Goal: Task Accomplishment & Management: Complete application form

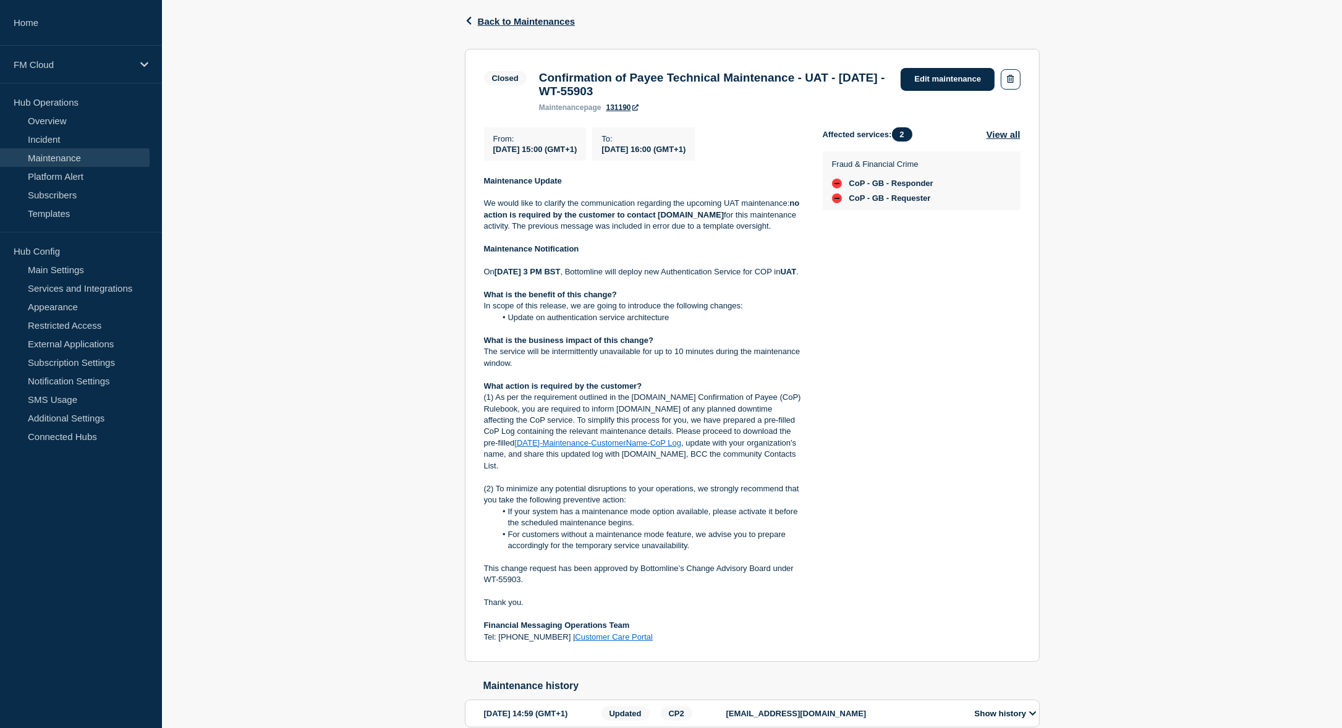
scroll to position [485, 0]
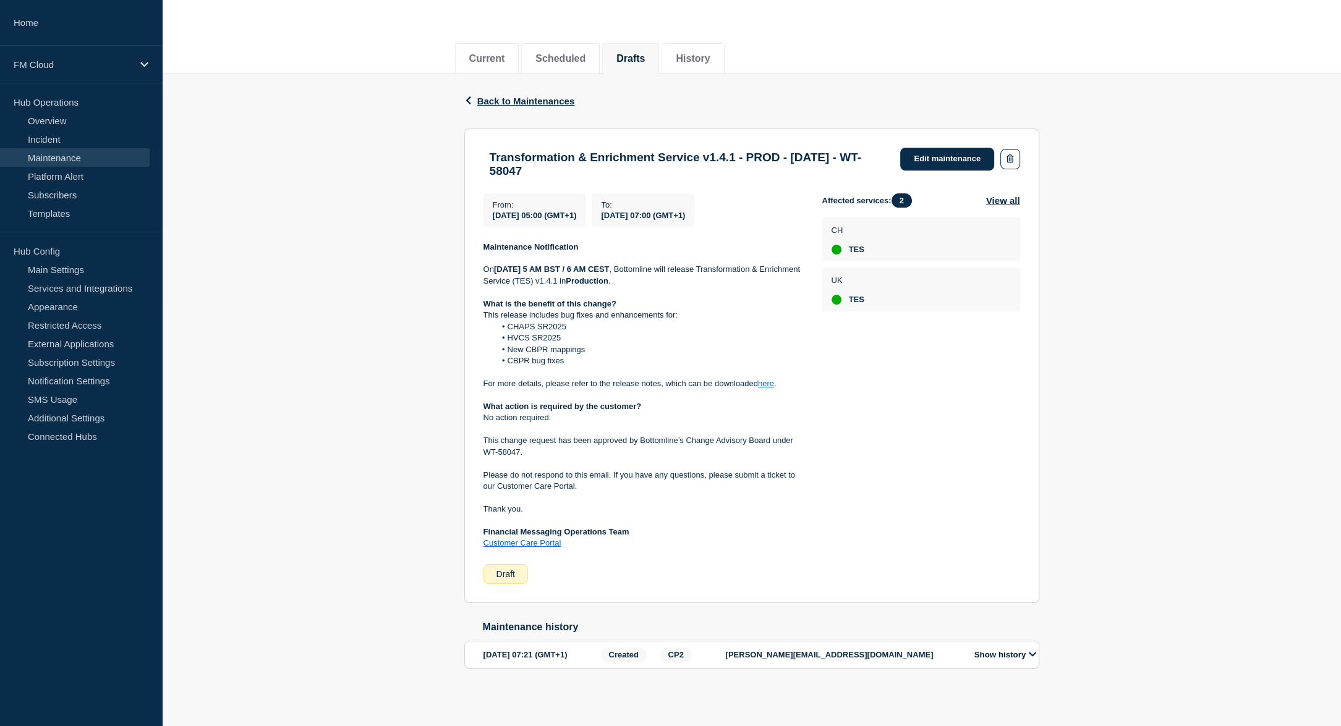
scroll to position [136, 0]
click at [560, 151] on h3 "Transformation & Enrichment Service v1.4.1 - PROD - [DATE] - WT-58047" at bounding box center [689, 164] width 399 height 27
drag, startPoint x: 560, startPoint y: 136, endPoint x: 689, endPoint y: 128, distance: 129.5
click at [689, 129] on section "Transformation & Enrichment Service v1.4.1 - PROD - 04/SEP/2025 - WT-58047 Edit…" at bounding box center [751, 366] width 575 height 475
copy h3 "Transformation & Enrichment Service"
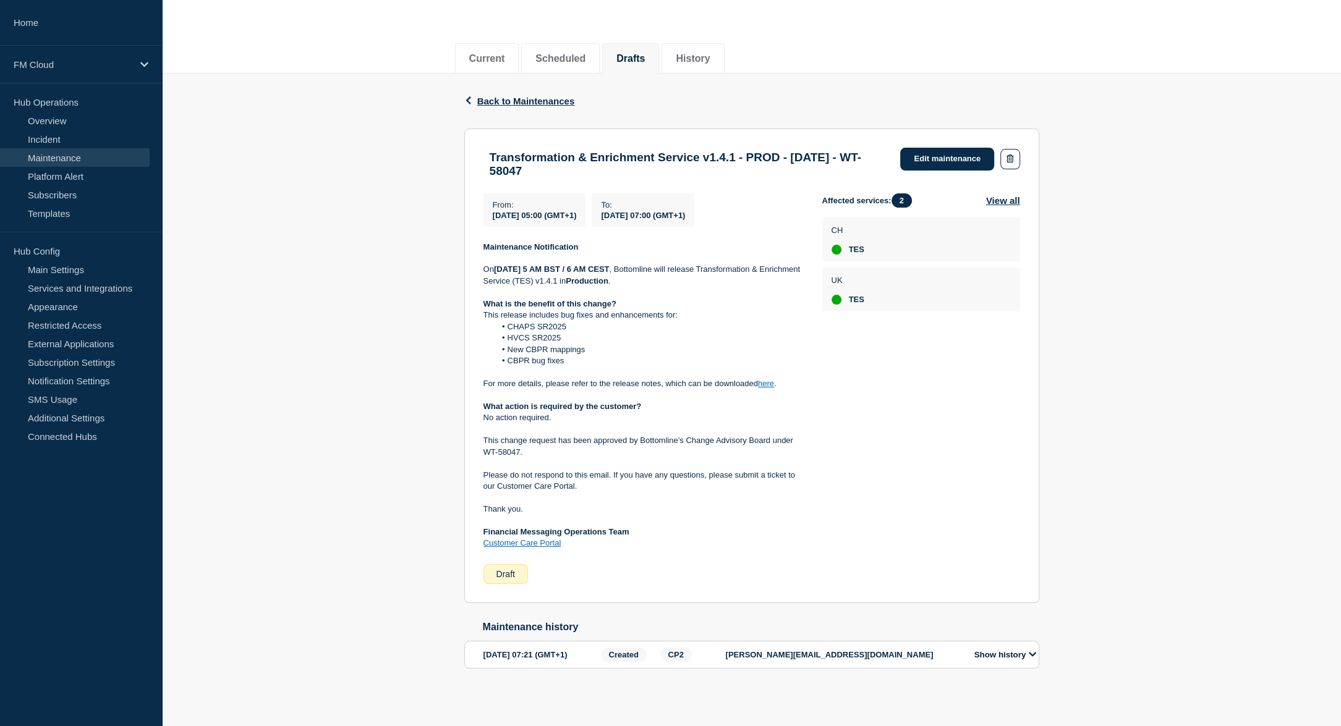
click at [608, 276] on strong "Production" at bounding box center [587, 280] width 43 height 9
click at [765, 379] on link "here" at bounding box center [766, 383] width 16 height 9
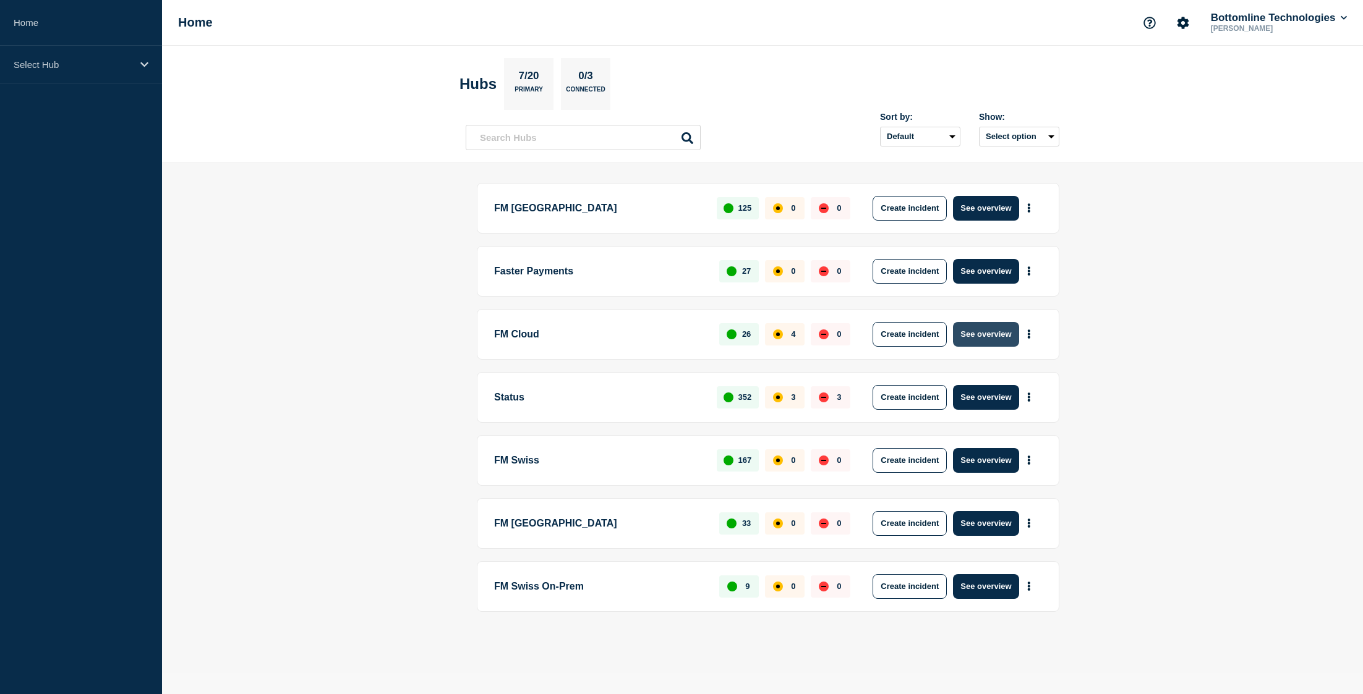
click at [984, 331] on button "See overview" at bounding box center [986, 334] width 66 height 25
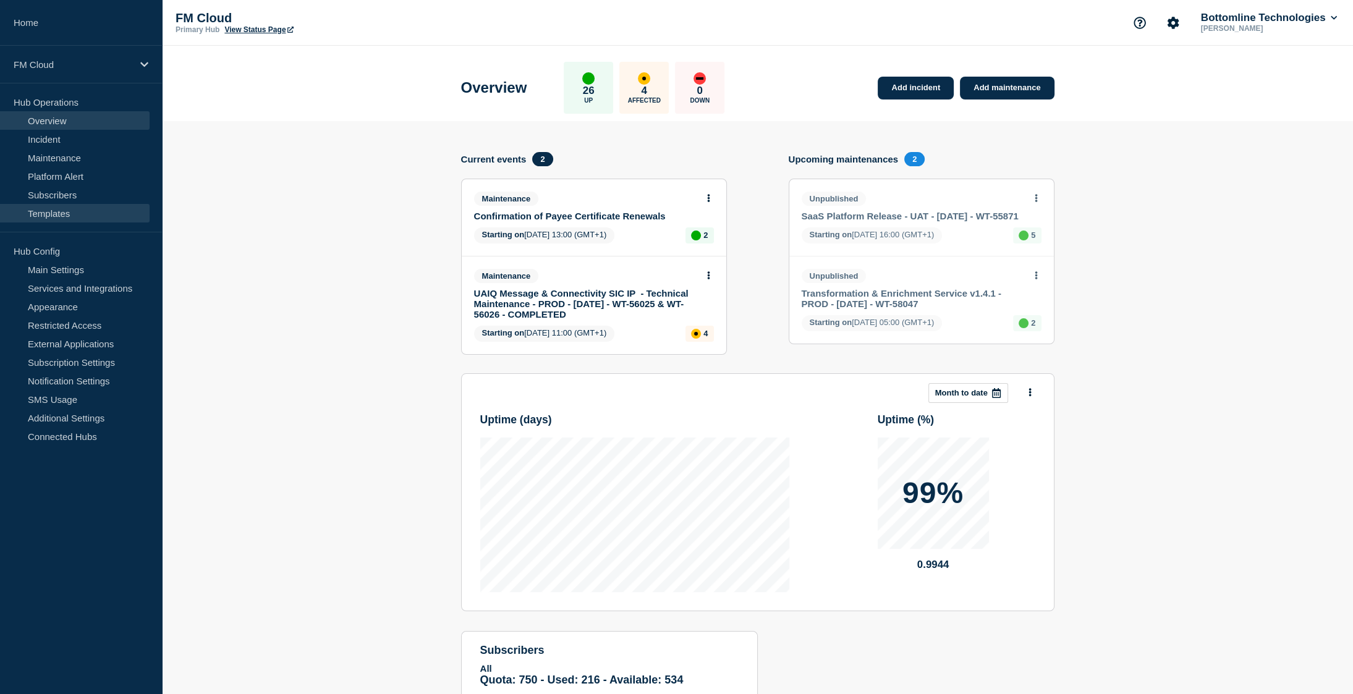
click at [57, 213] on link "Templates" at bounding box center [75, 213] width 150 height 19
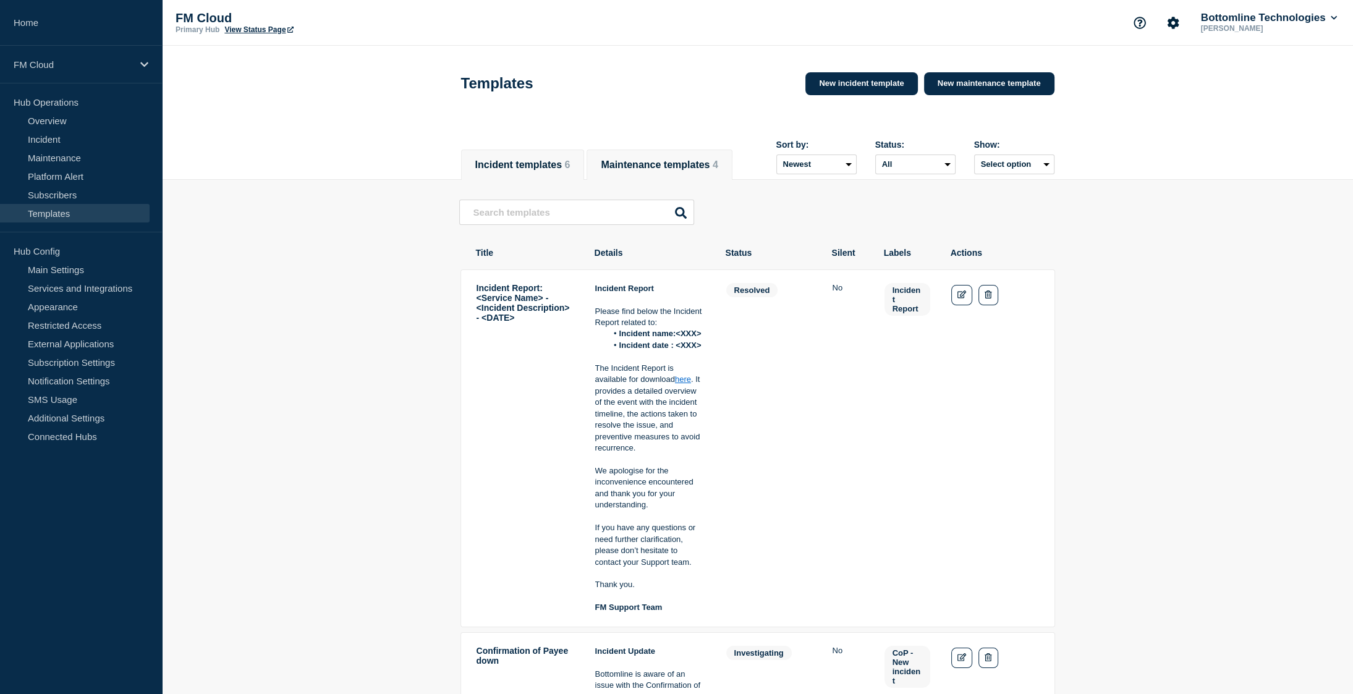
click at [660, 160] on button "Maintenance templates 4" at bounding box center [659, 165] width 117 height 11
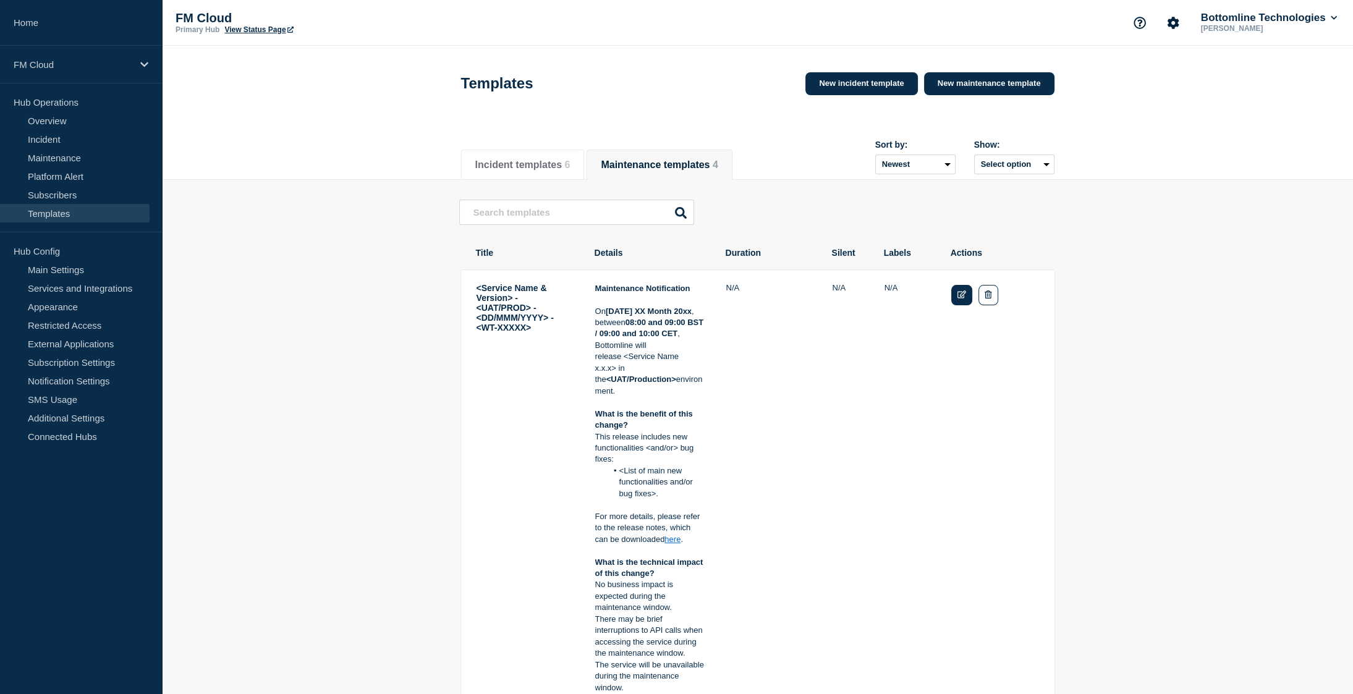
click at [954, 300] on link "Edit" at bounding box center [963, 295] width 22 height 20
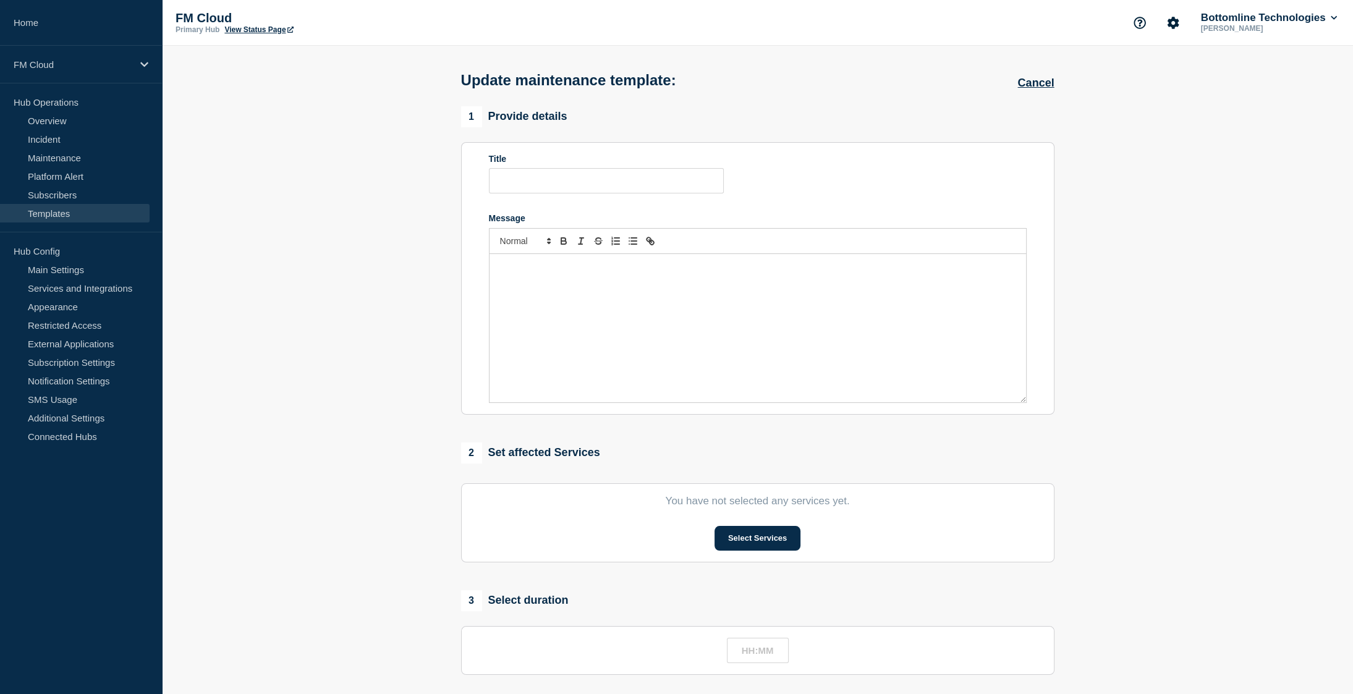
type input "<Service Name & Version> - <UAT/PROD> - <DD/MMM/YYYY> - <WT-XXXXX>"
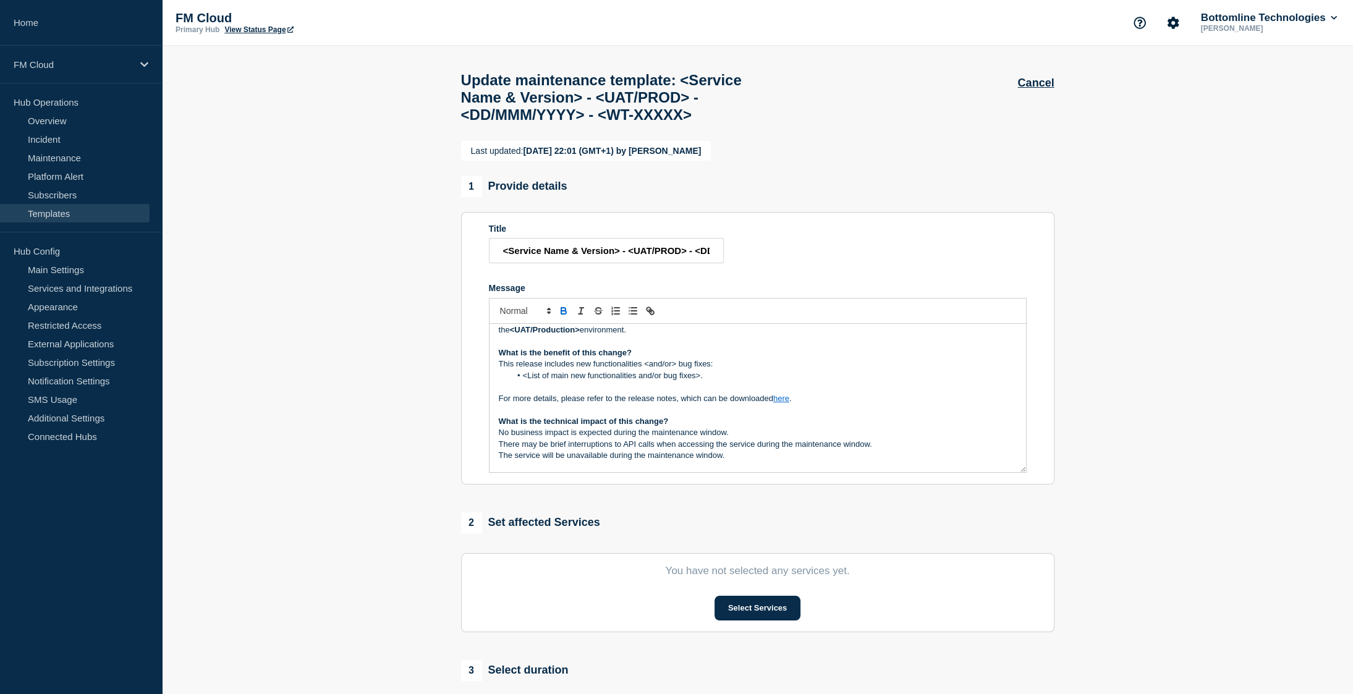
scroll to position [124, 0]
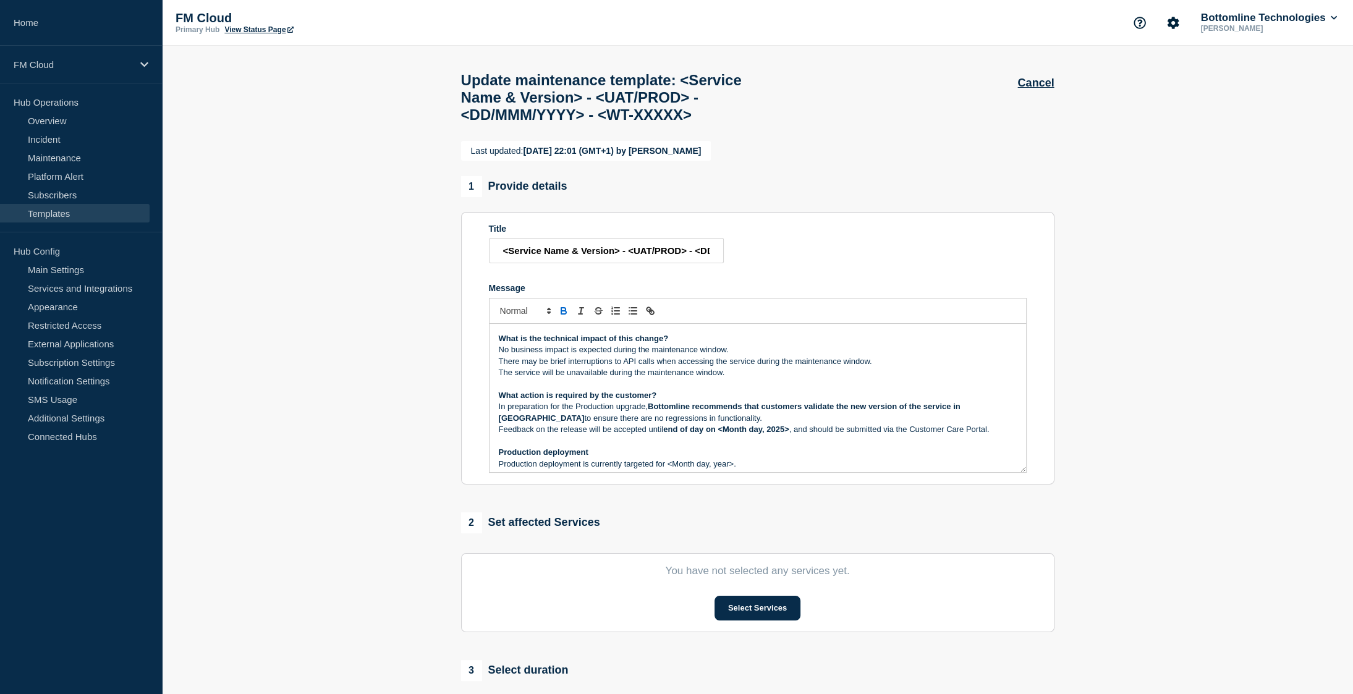
click at [561, 356] on p "No business impact is expected during the maintenance window." at bounding box center [758, 349] width 518 height 11
click at [559, 343] on strong "What is the technical impact of this change?" at bounding box center [584, 338] width 170 height 9
click at [603, 424] on p "In preparation for the Production upgrade, Bottomline recommends that customers…" at bounding box center [758, 412] width 518 height 23
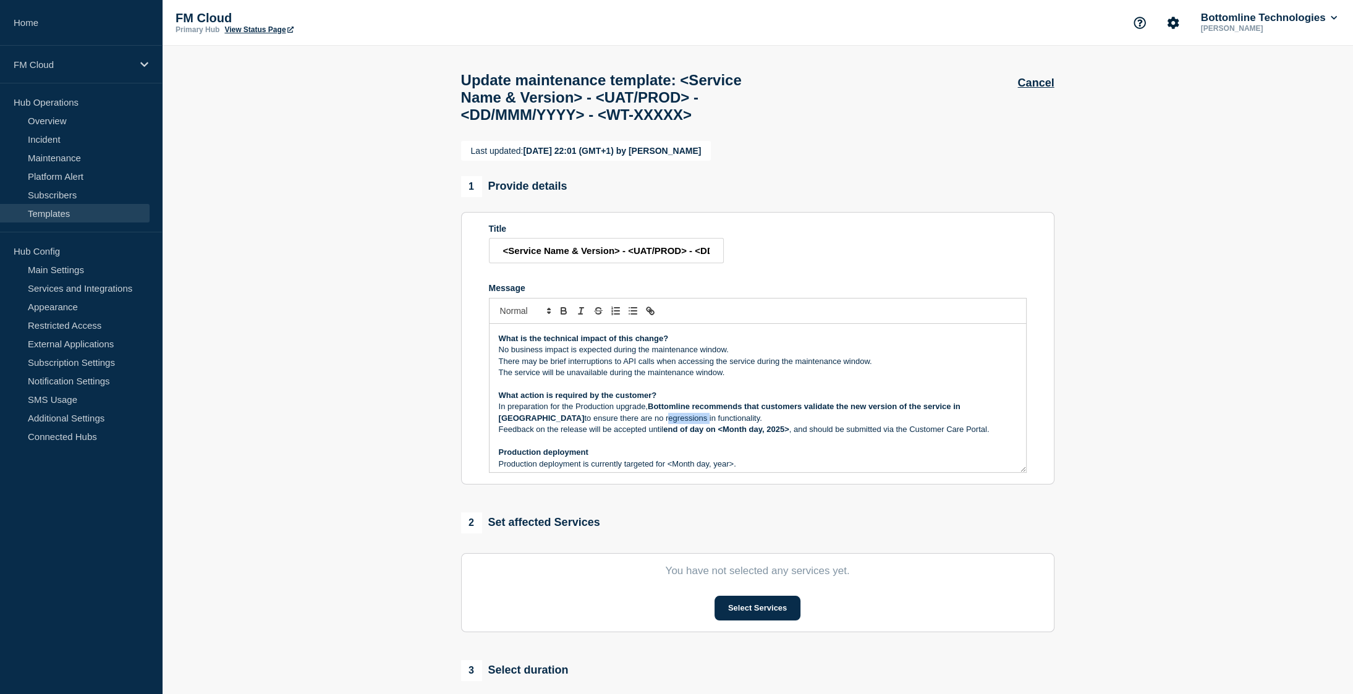
click at [605, 424] on p "In preparation for the Production upgrade, Bottomline recommends that customers…" at bounding box center [758, 412] width 518 height 23
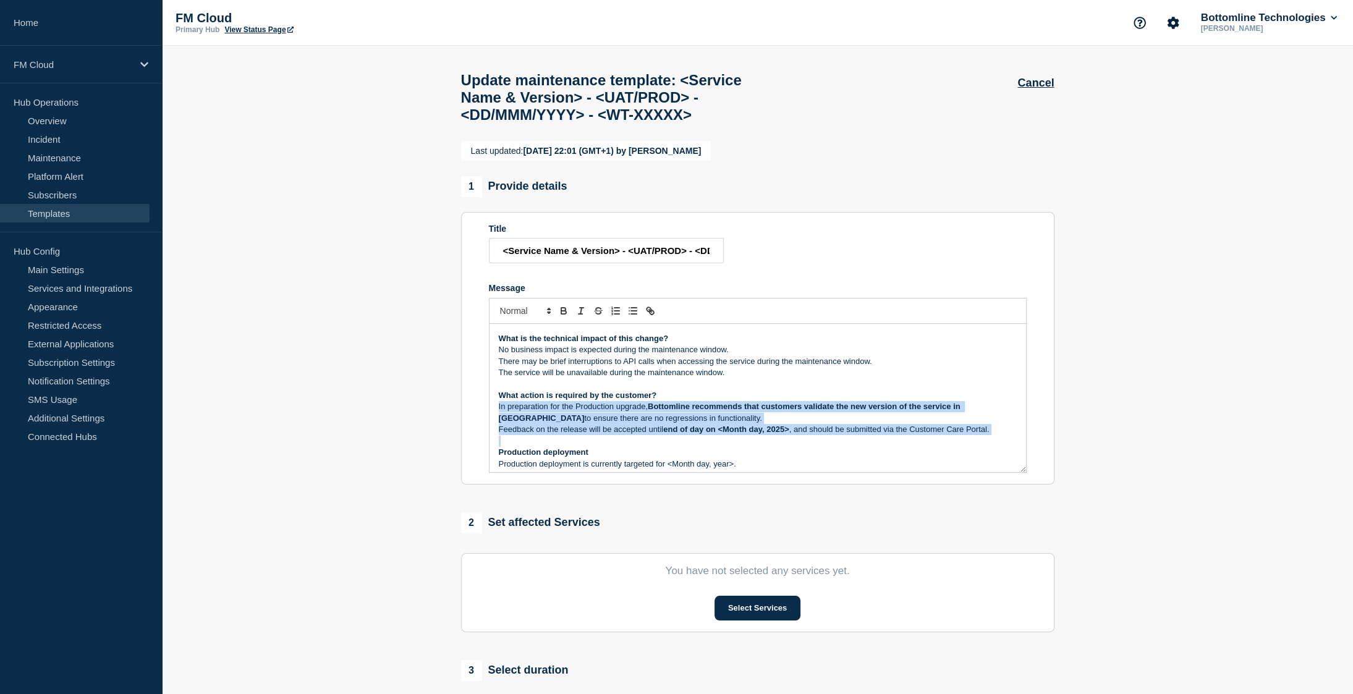
drag, startPoint x: 605, startPoint y: 447, endPoint x: 612, endPoint y: 461, distance: 15.5
click at [612, 461] on div "Maintenance Notification On Tuesday XX Month 20xx , between 08:00 and 09:00 BST…" at bounding box center [758, 398] width 537 height 148
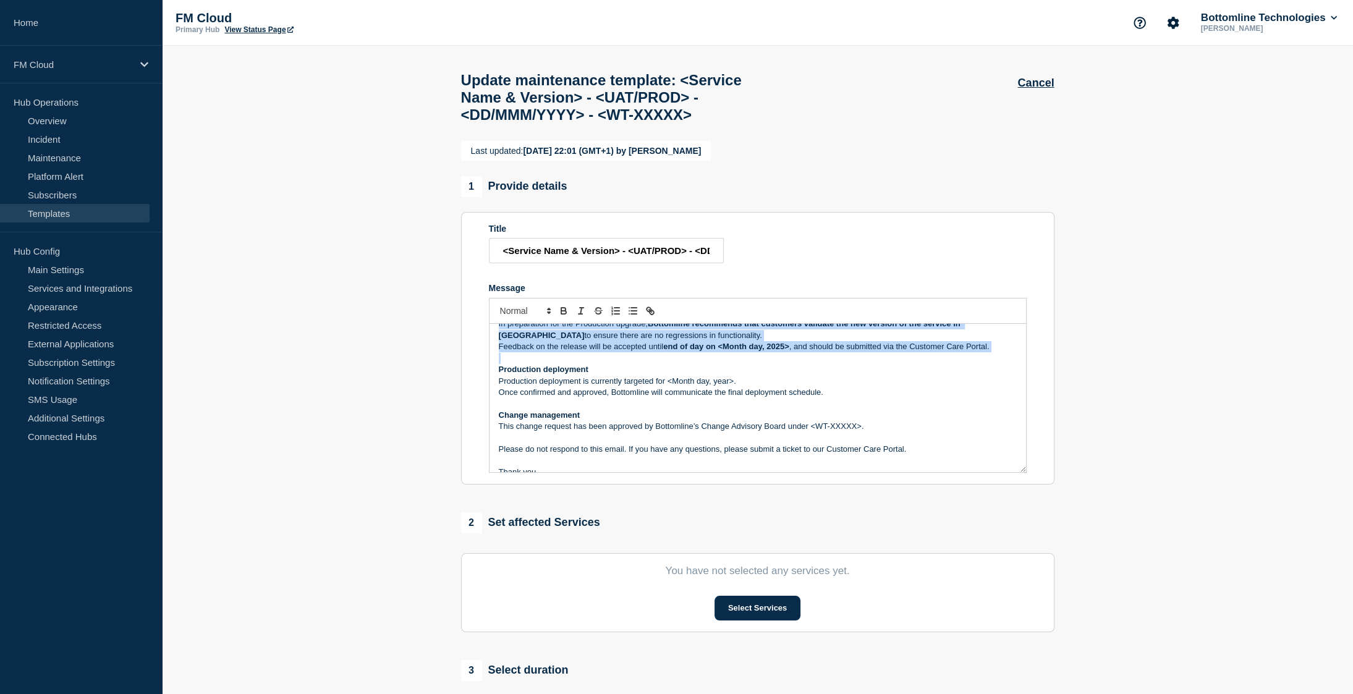
scroll to position [185, 0]
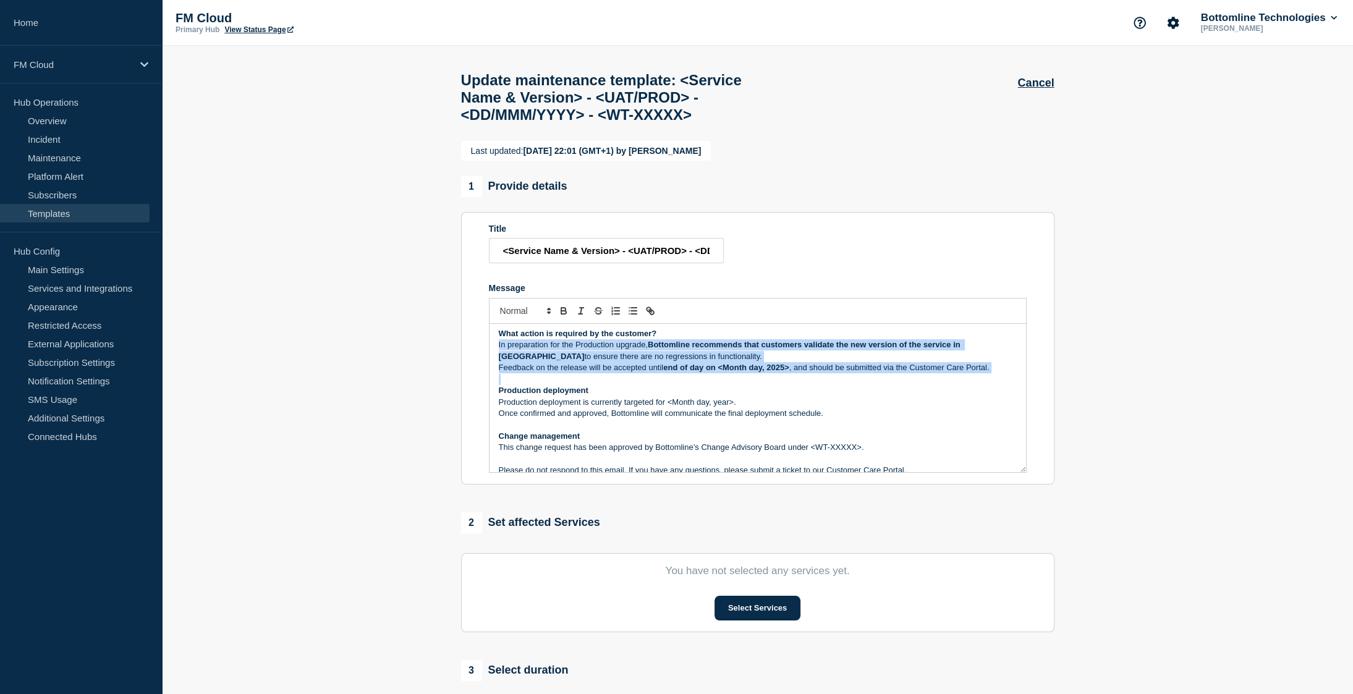
click at [725, 360] on strong "Bottomline recommends that customers validate the new version of the service in…" at bounding box center [731, 350] width 464 height 20
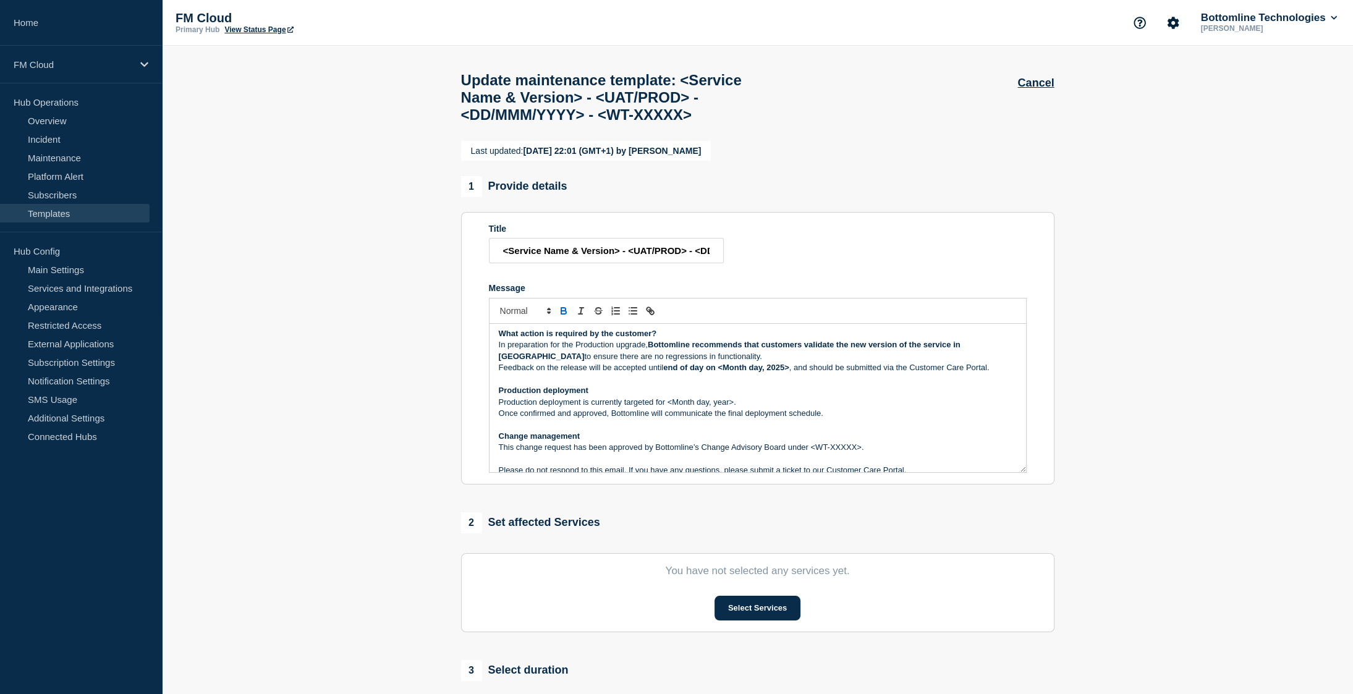
click at [699, 339] on p "What action is required by the customer?" at bounding box center [758, 333] width 518 height 11
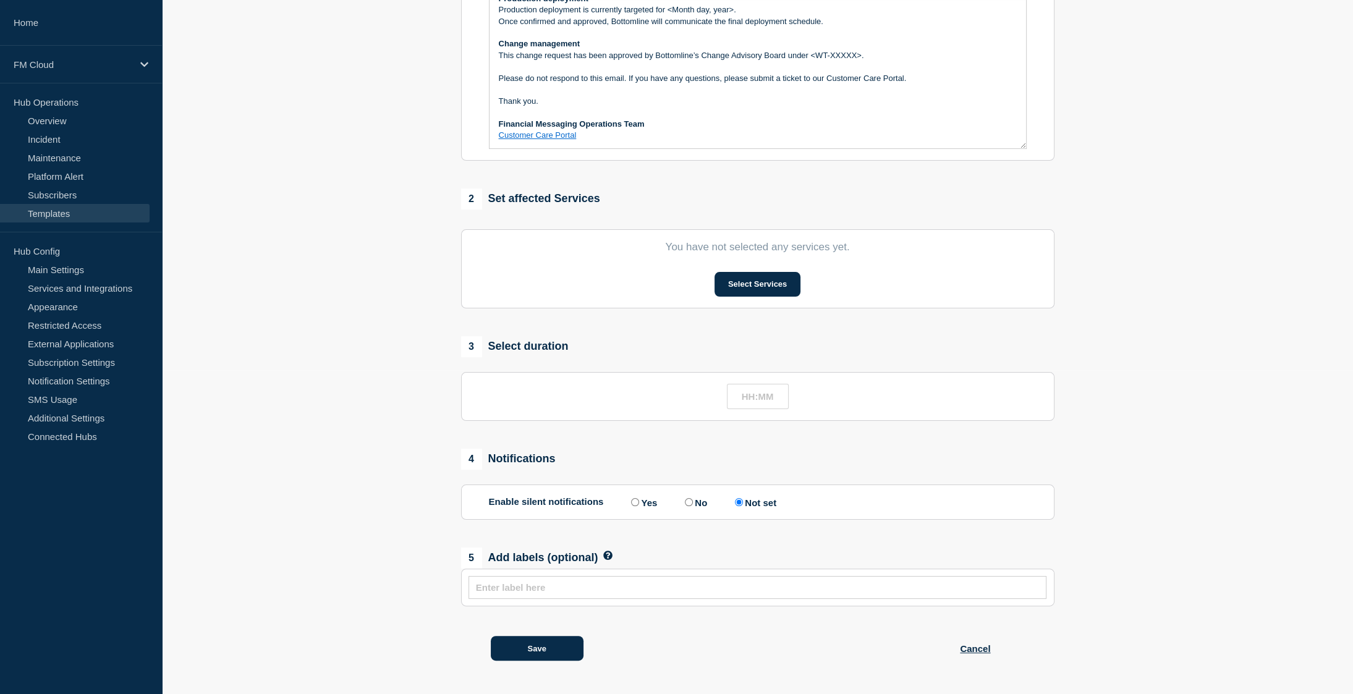
scroll to position [356, 0]
click at [542, 651] on button "Save" at bounding box center [537, 648] width 93 height 25
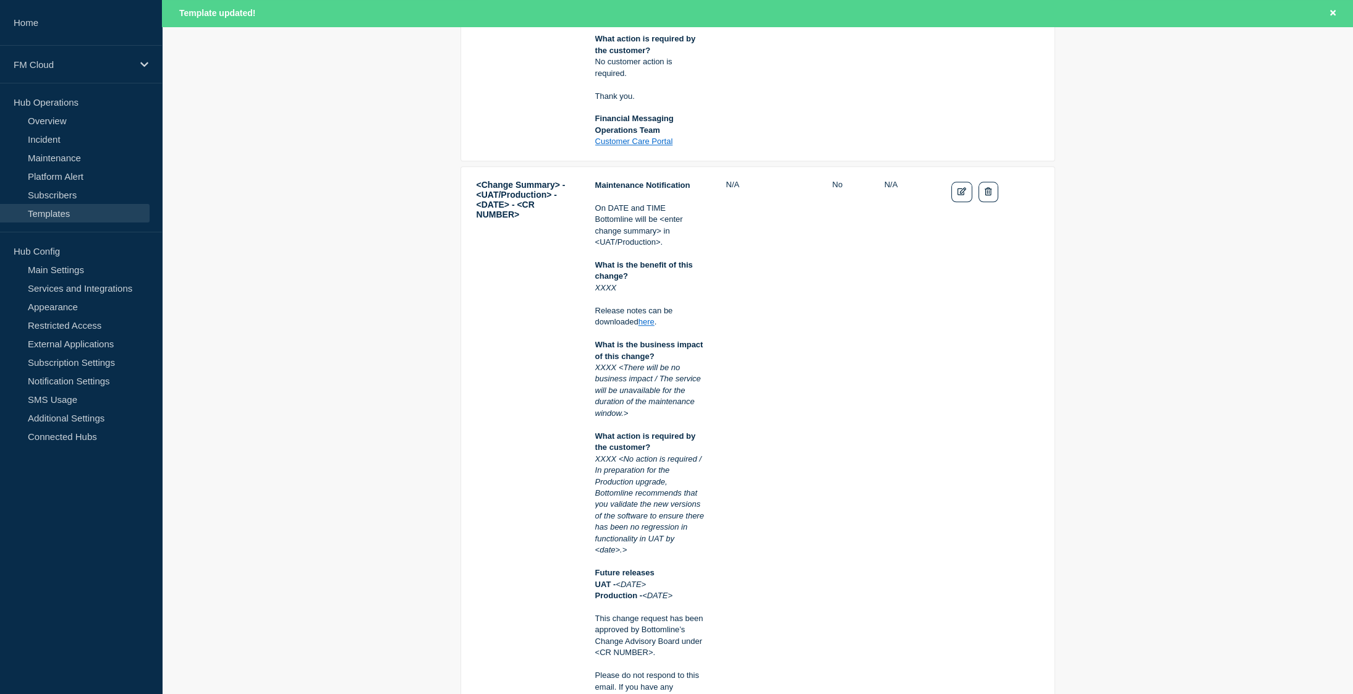
scroll to position [1669, 0]
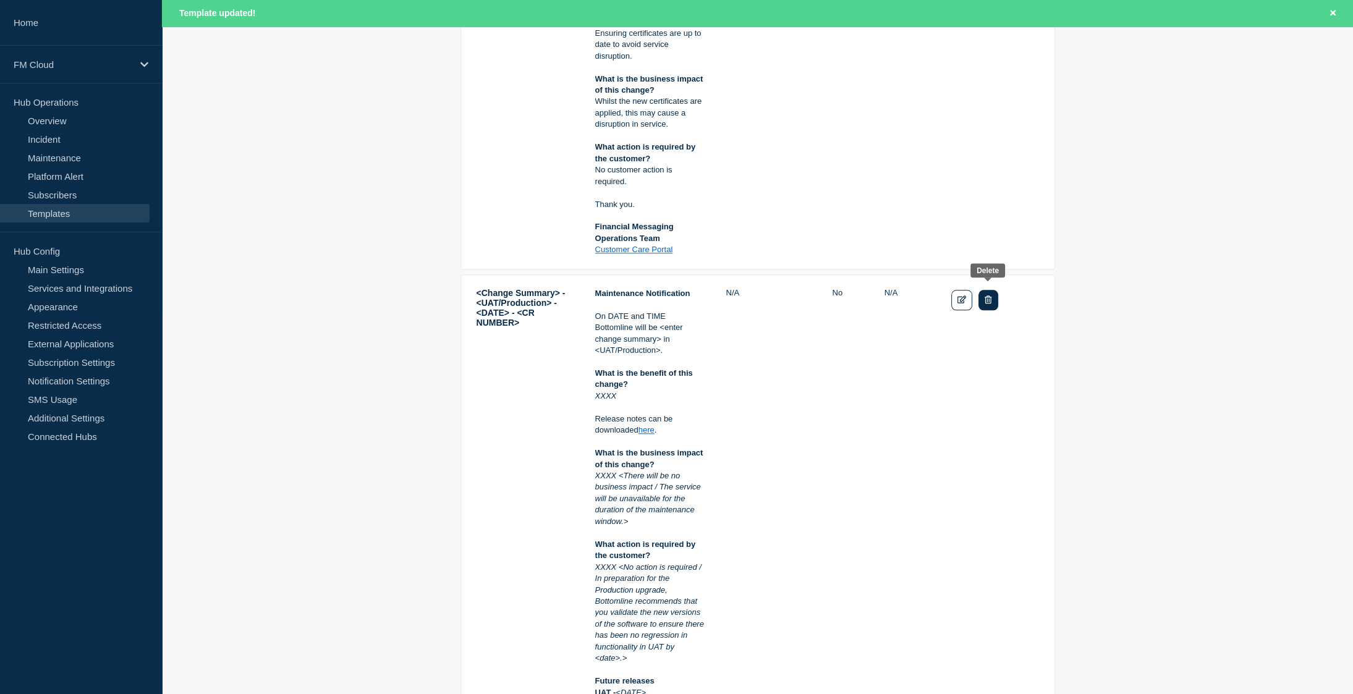
click at [987, 295] on button "Delete" at bounding box center [988, 300] width 19 height 20
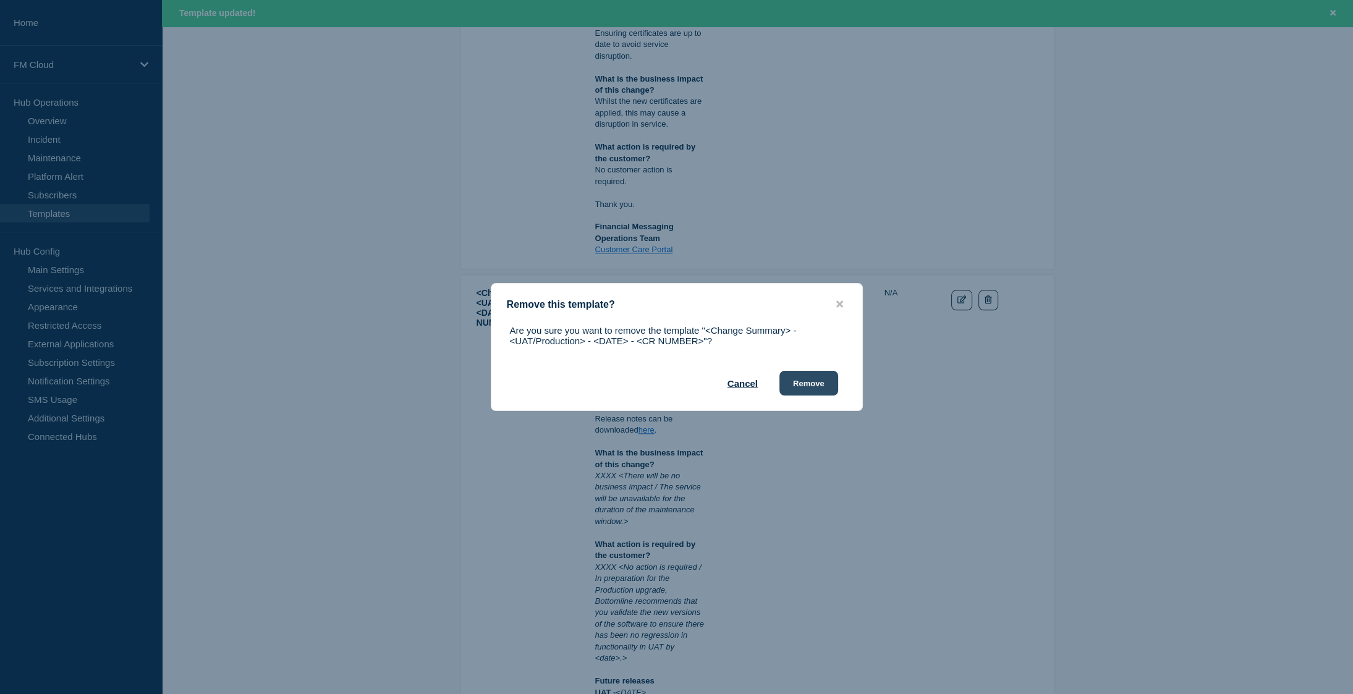
click at [819, 385] on button "Remove" at bounding box center [809, 383] width 59 height 25
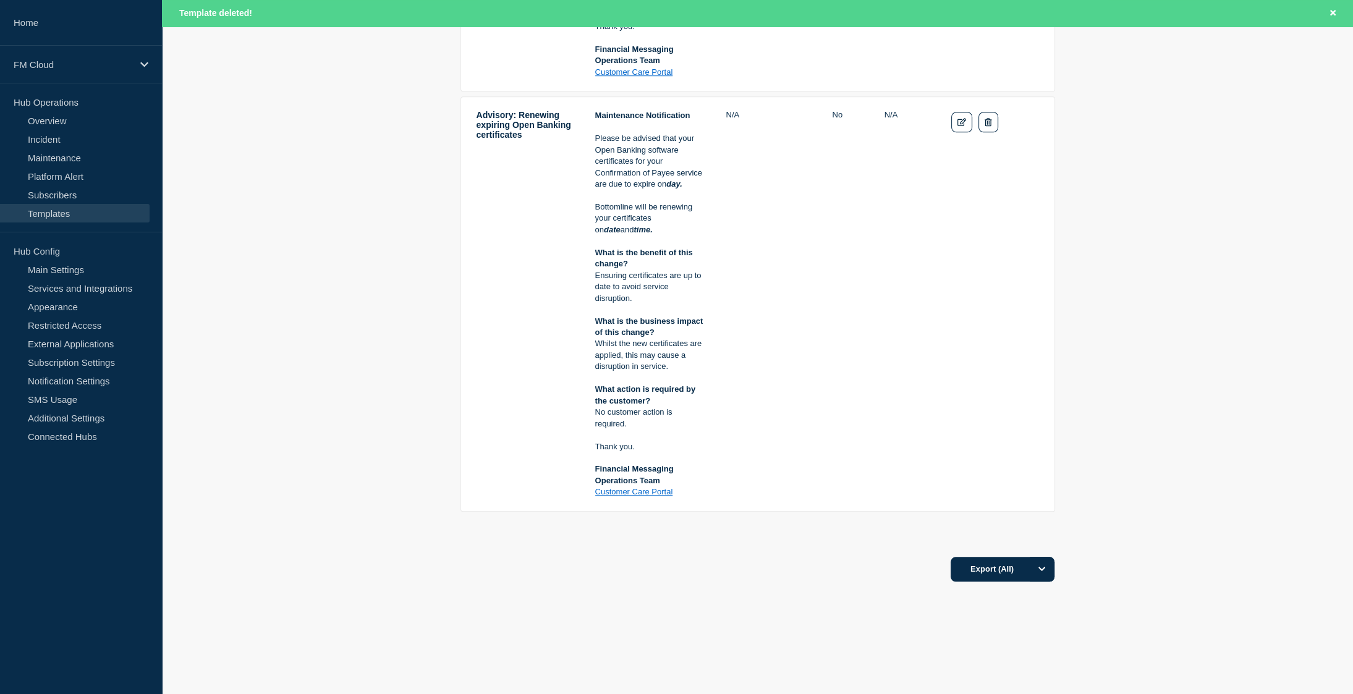
scroll to position [1417, 0]
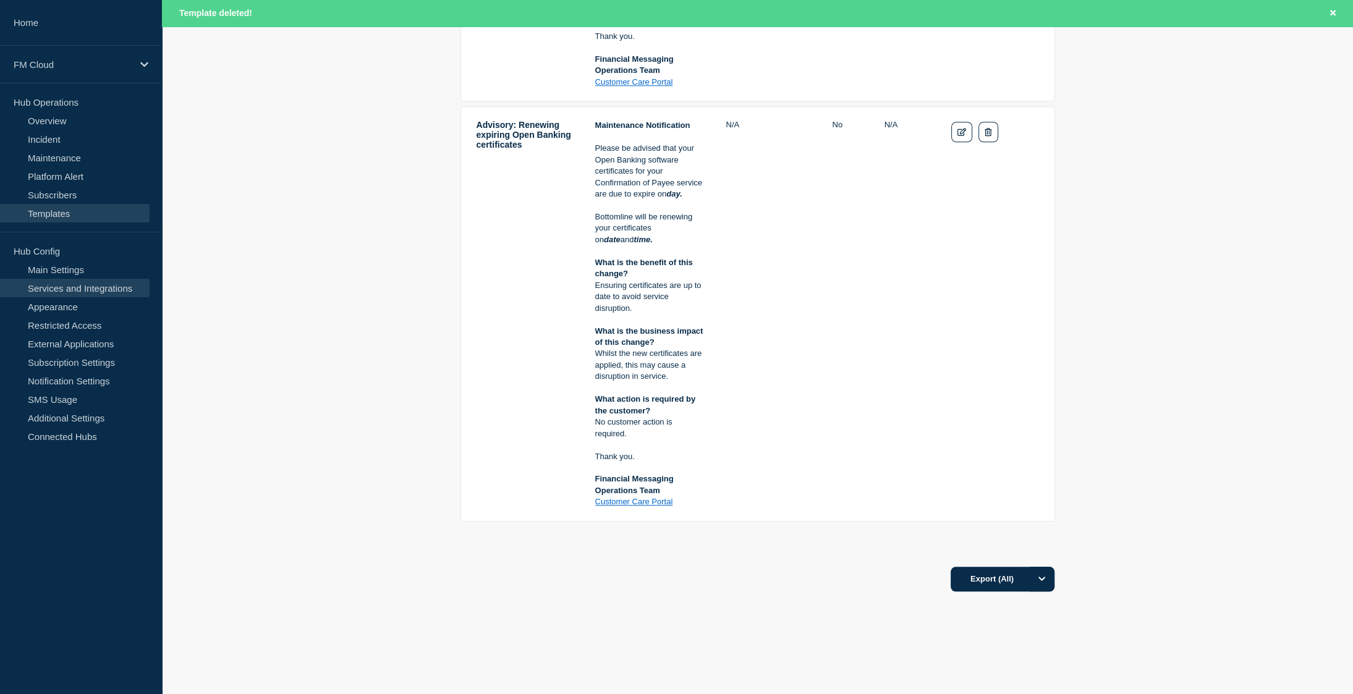
click at [100, 284] on link "Services and Integrations" at bounding box center [75, 288] width 150 height 19
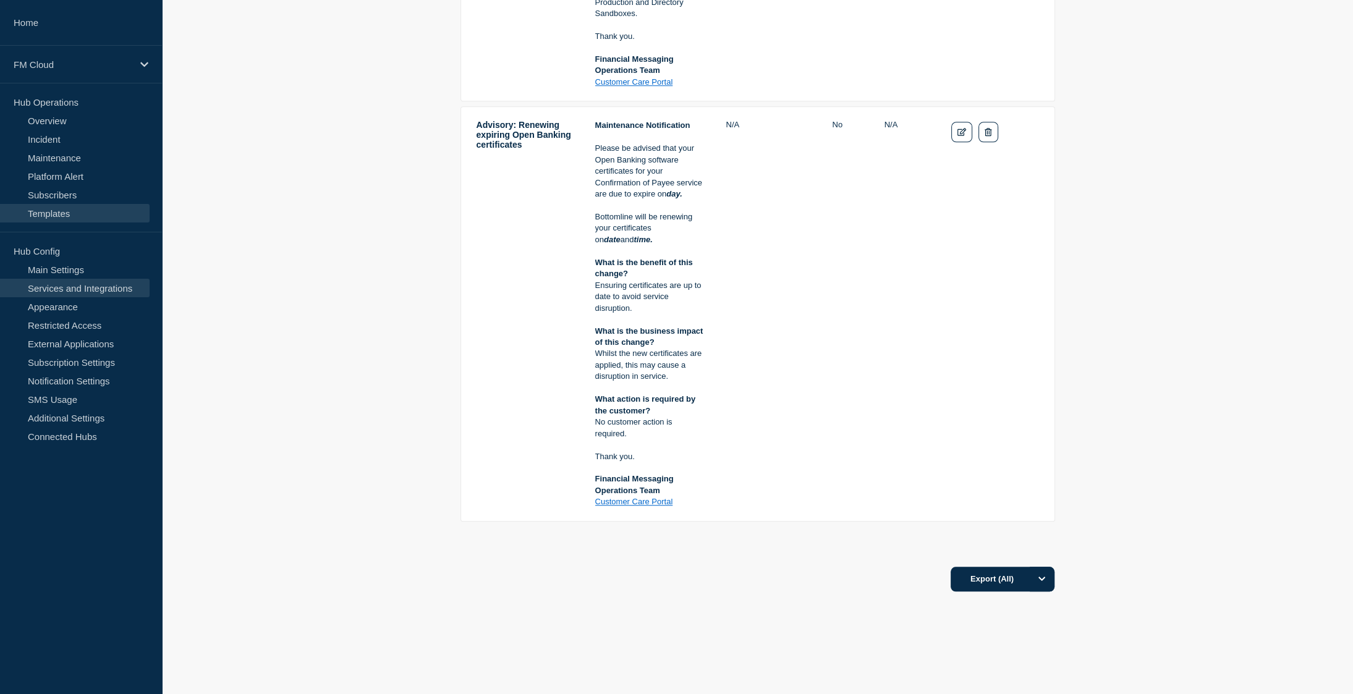
scroll to position [1391, 0]
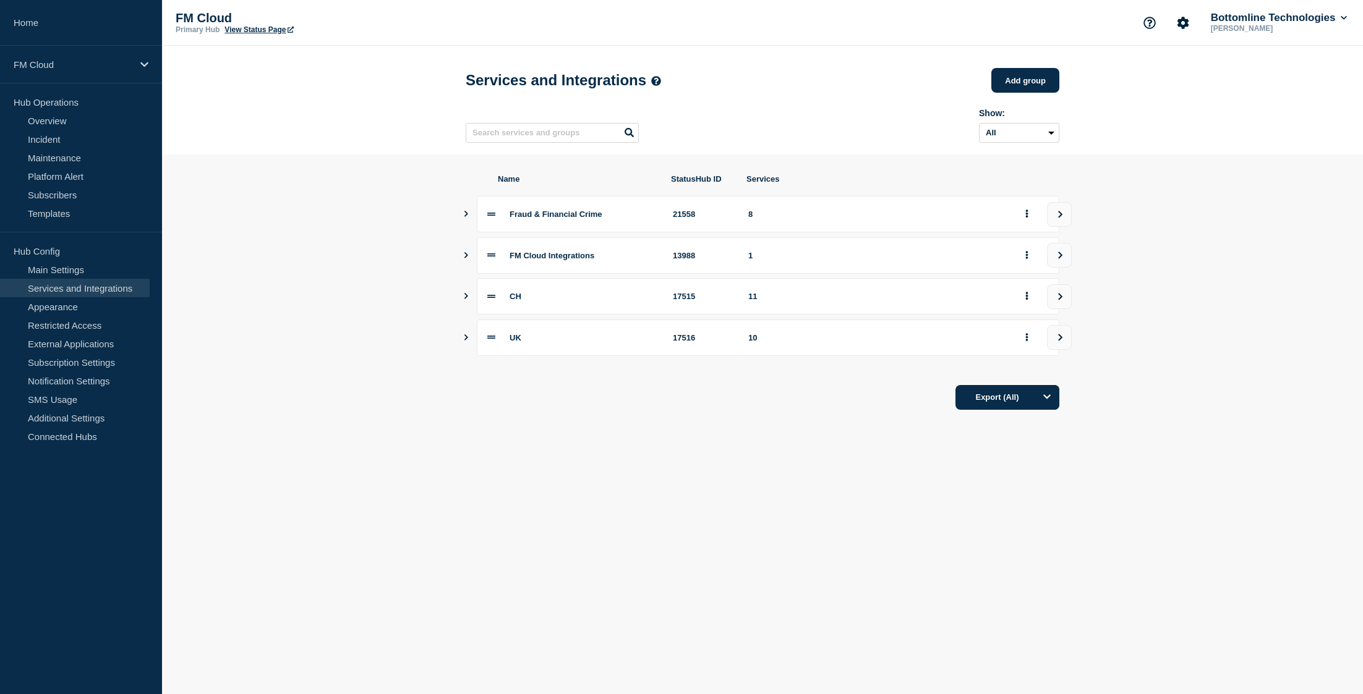
click at [464, 217] on icon "Show services" at bounding box center [466, 214] width 8 height 6
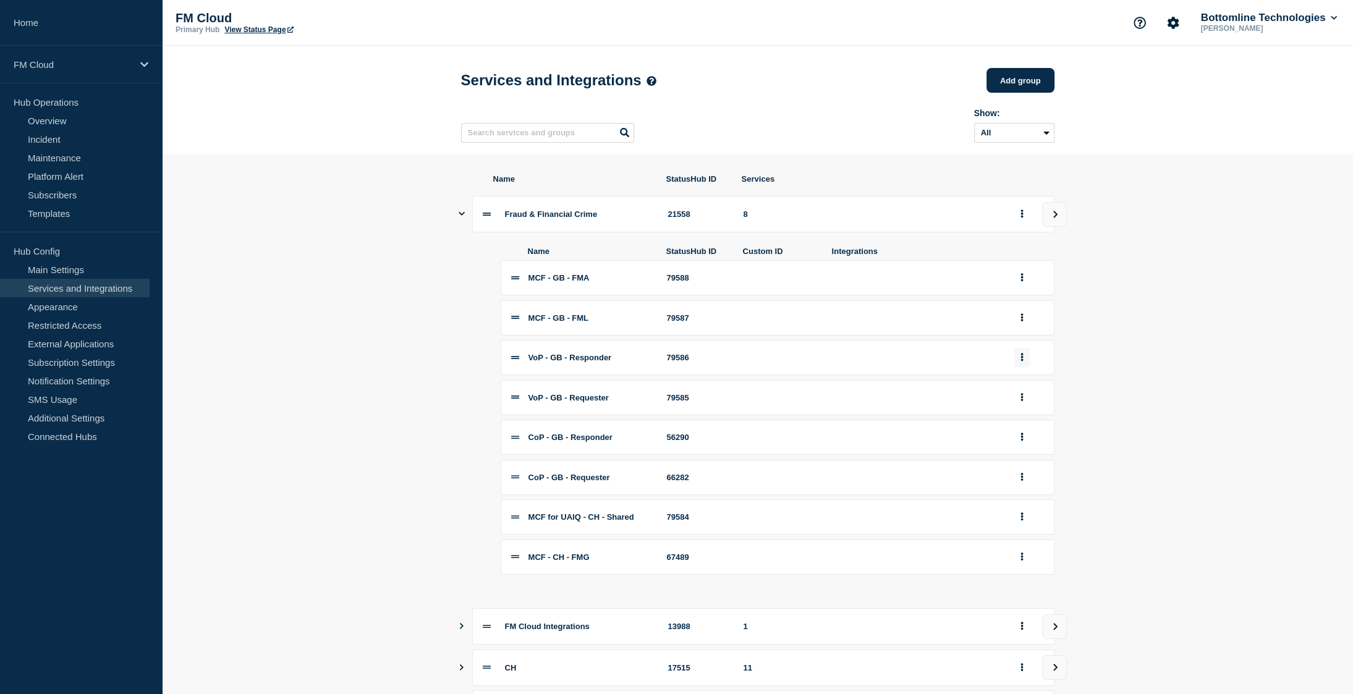
click at [1019, 365] on button "group actions" at bounding box center [1022, 357] width 15 height 19
click at [1021, 390] on button "Edit" at bounding box center [1030, 380] width 62 height 19
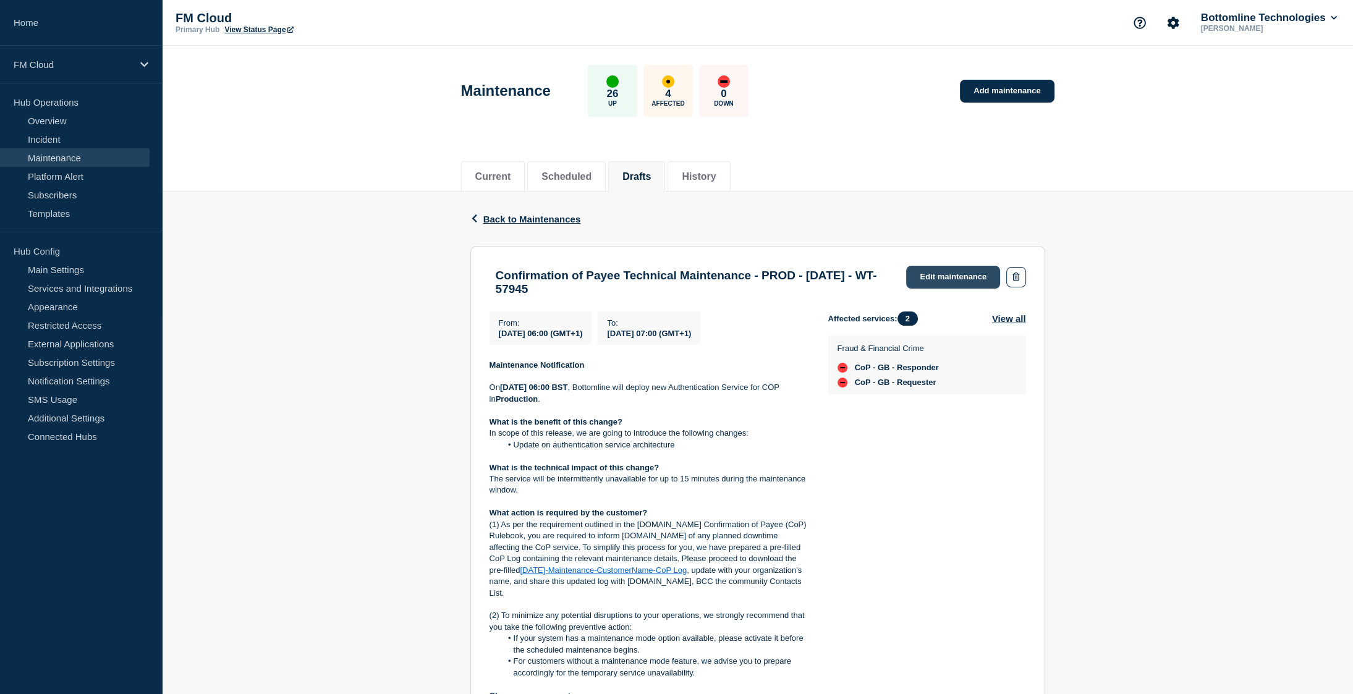
click at [961, 281] on link "Edit maintenance" at bounding box center [953, 277] width 94 height 23
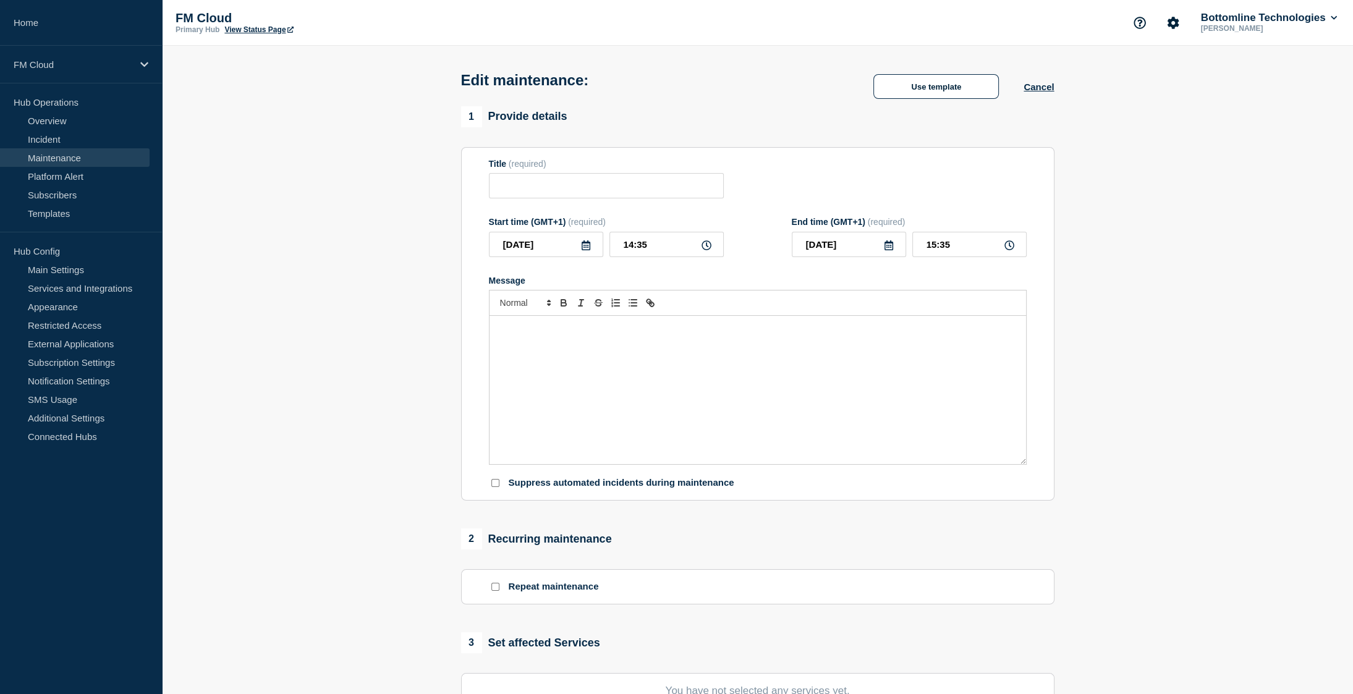
type input "Confirmation of Payee Technical Maintenance - PROD - 04/SEP/2025 - WT-57945"
type input "2025-09-04"
type input "06:00"
type input "2025-09-04"
type input "07:00"
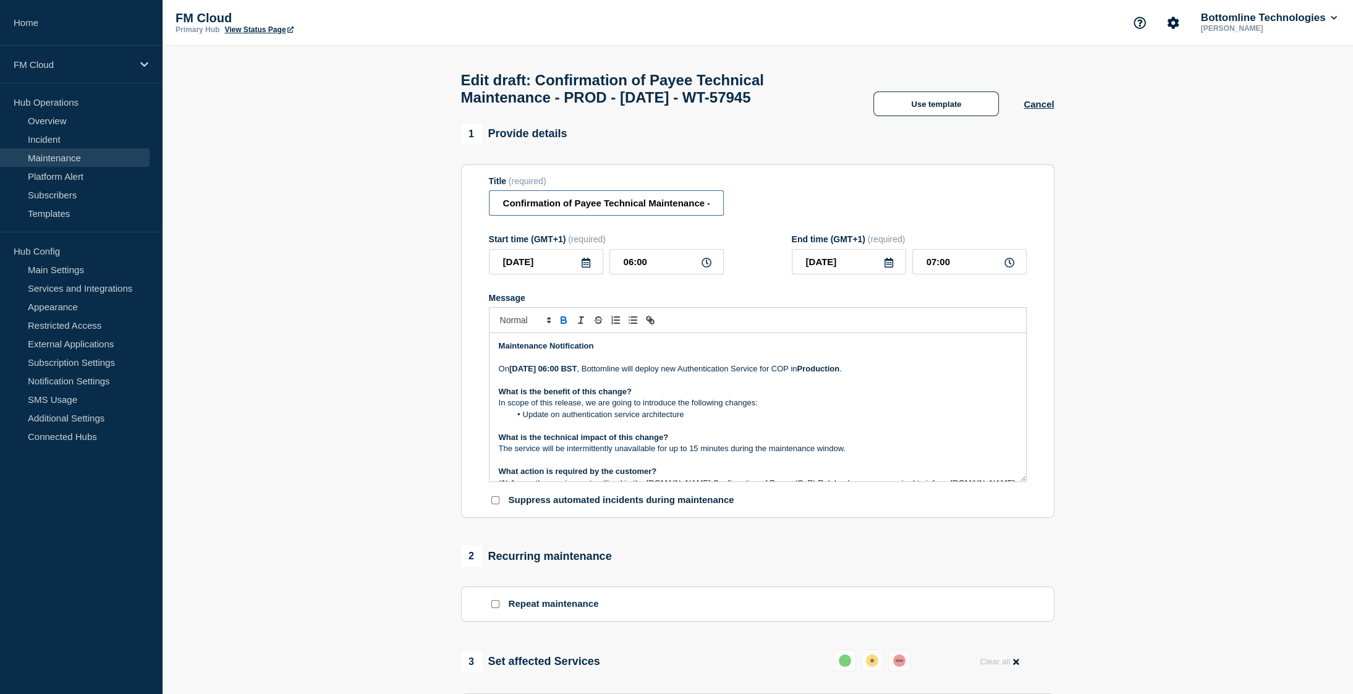
click at [607, 210] on input "Confirmation of Payee Technical Maintenance - PROD - 04/SEP/2025 - WT-57945" at bounding box center [606, 202] width 235 height 25
type input "Confirmation of Payee - Technical Maintenance - PROD - 04/SEP/2025 - WT-57945"
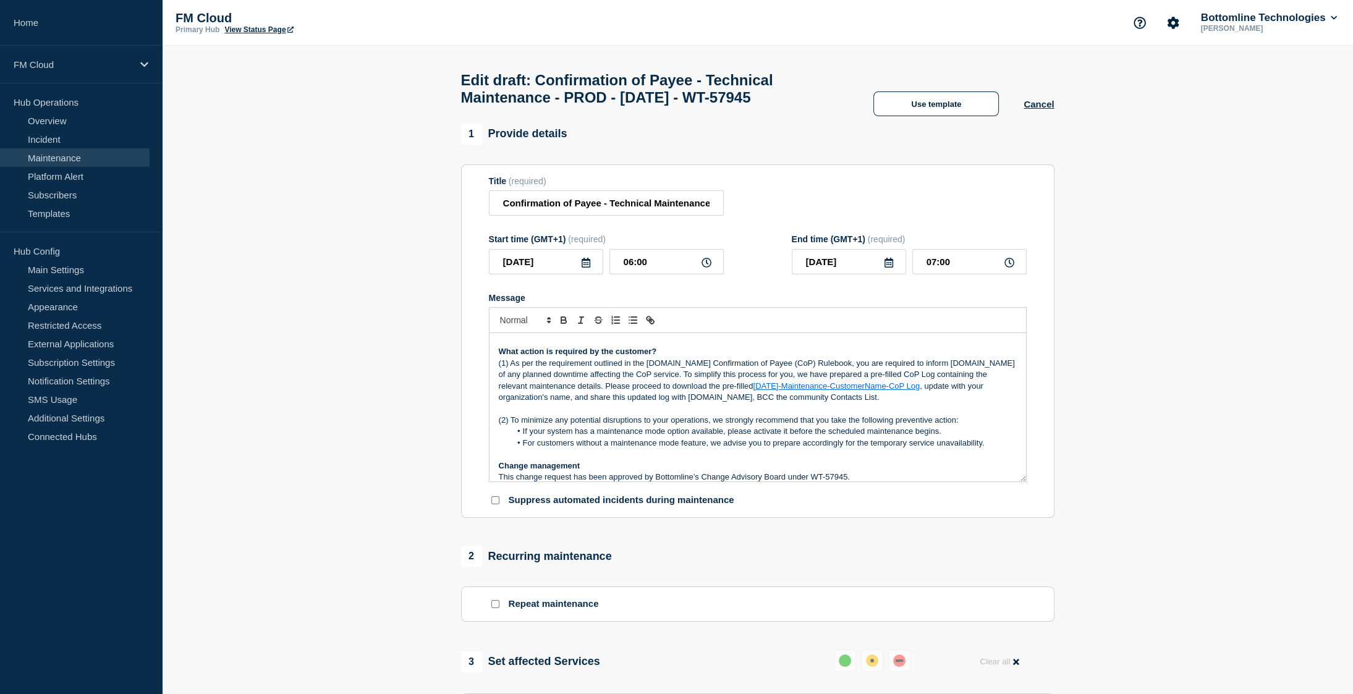
scroll to position [121, 0]
click at [824, 372] on p "(1) As per the requirement outlined in the Pay.UK Confirmation of Payee (CoP) R…" at bounding box center [758, 380] width 518 height 46
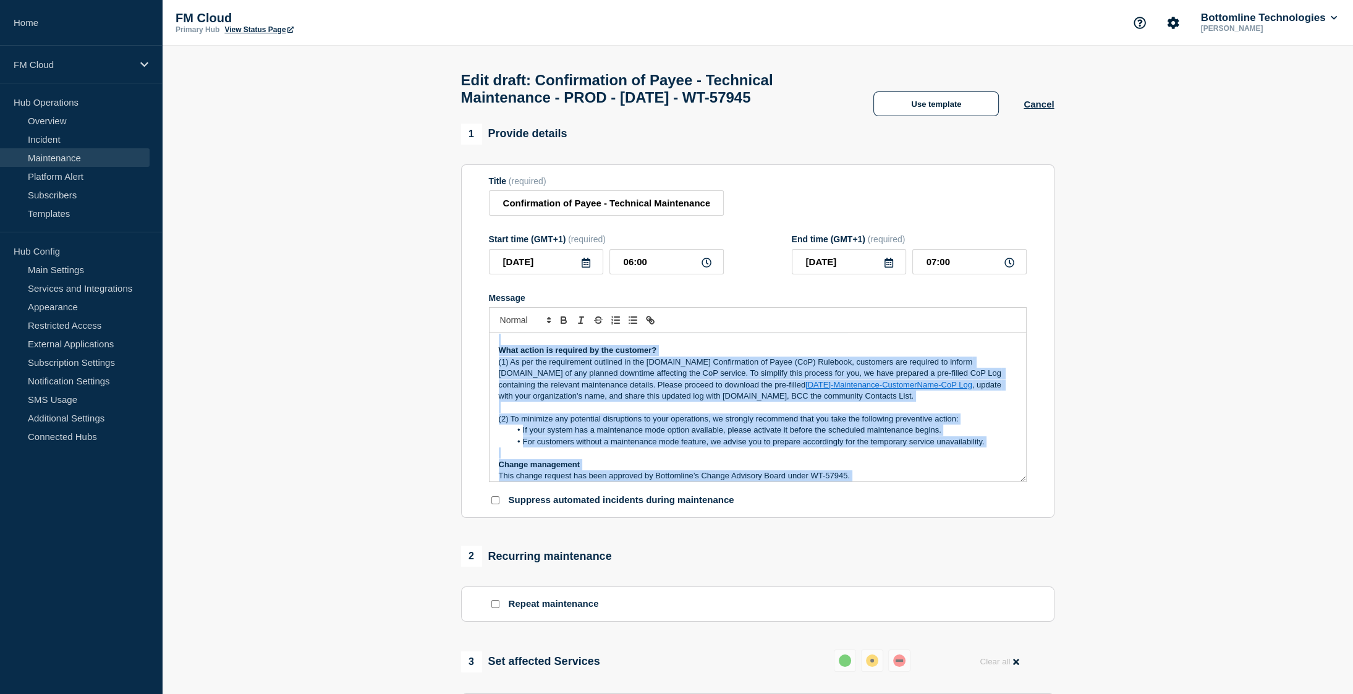
copy div "Maintenance Notification On September 4, 2025, at 06:00 BST , Bottomline will d…"
drag, startPoint x: 1135, startPoint y: 434, endPoint x: 1094, endPoint y: 426, distance: 42.2
click at [1135, 434] on section "1 Provide details Title (required) Confirmation of Payee - Technical Maintenanc…" at bounding box center [757, 605] width 1191 height 963
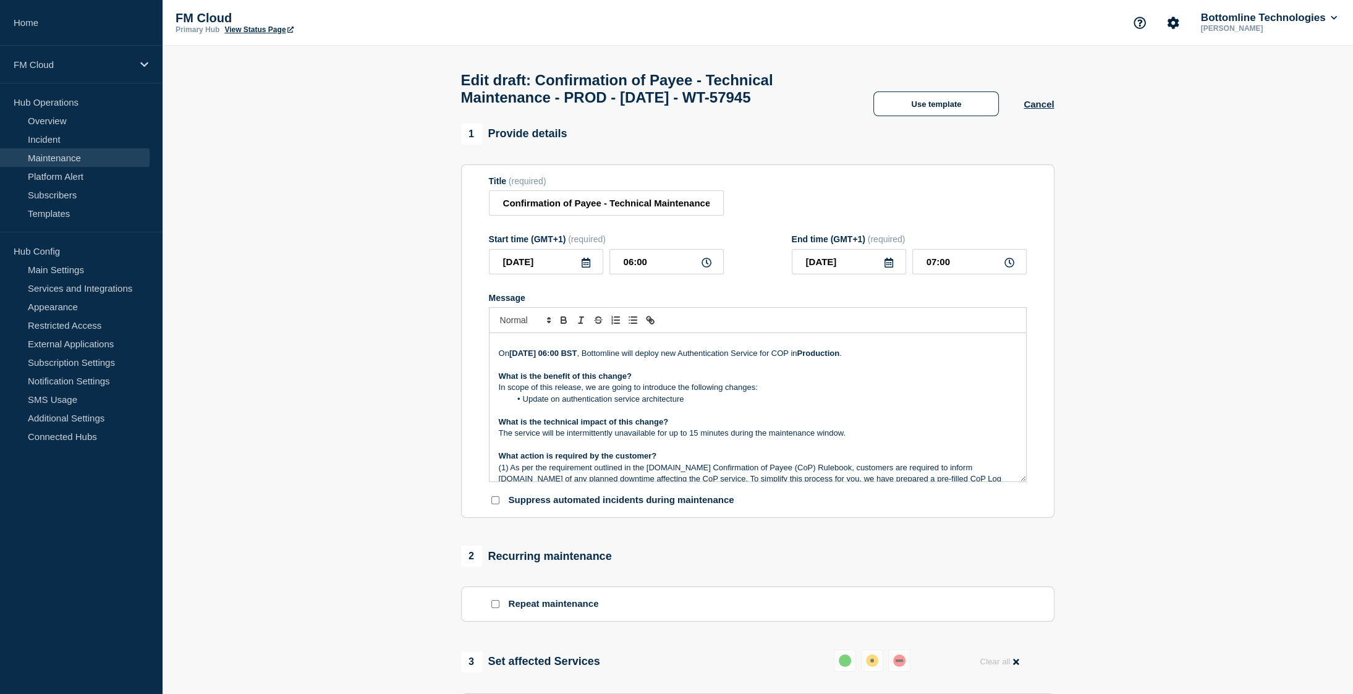
scroll to position [0, 0]
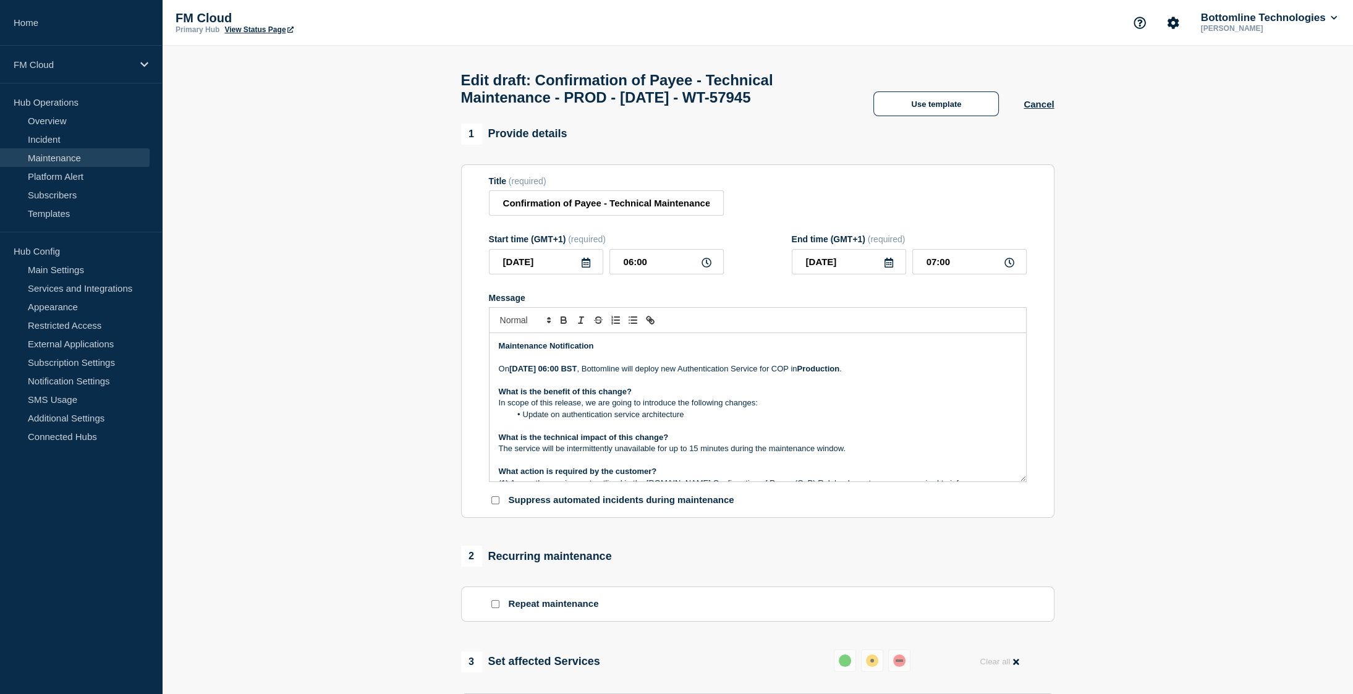
click at [836, 375] on p "On September 4, 2025, at 06:00 BST , Bottomline will deploy new Authentication …" at bounding box center [758, 369] width 518 height 11
drag, startPoint x: 702, startPoint y: 424, endPoint x: 470, endPoint y: 412, distance: 232.2
click at [470, 412] on section "Title (required) Confirmation of Payee - Technical Maintenance - PROD - 04/SEP/…" at bounding box center [758, 341] width 594 height 354
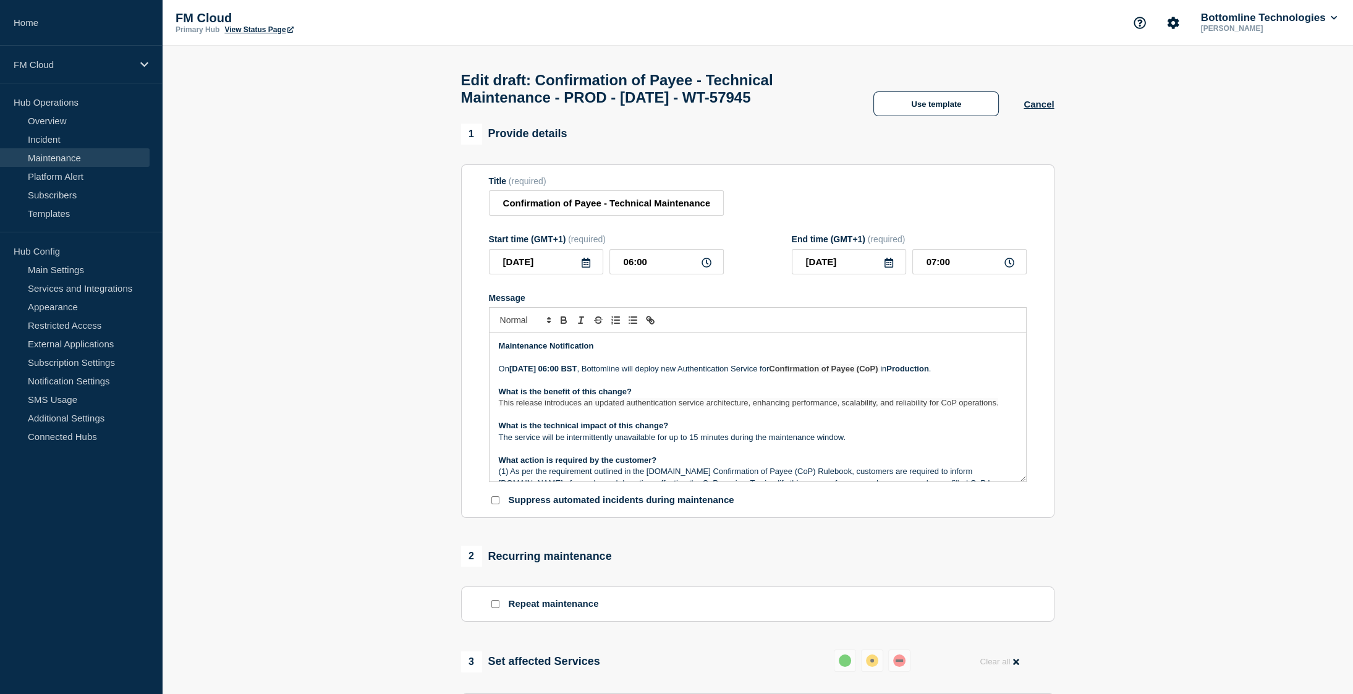
click at [685, 443] on p "The service will be intermittently unavailable for up to 15 minutes during the …" at bounding box center [758, 437] width 518 height 11
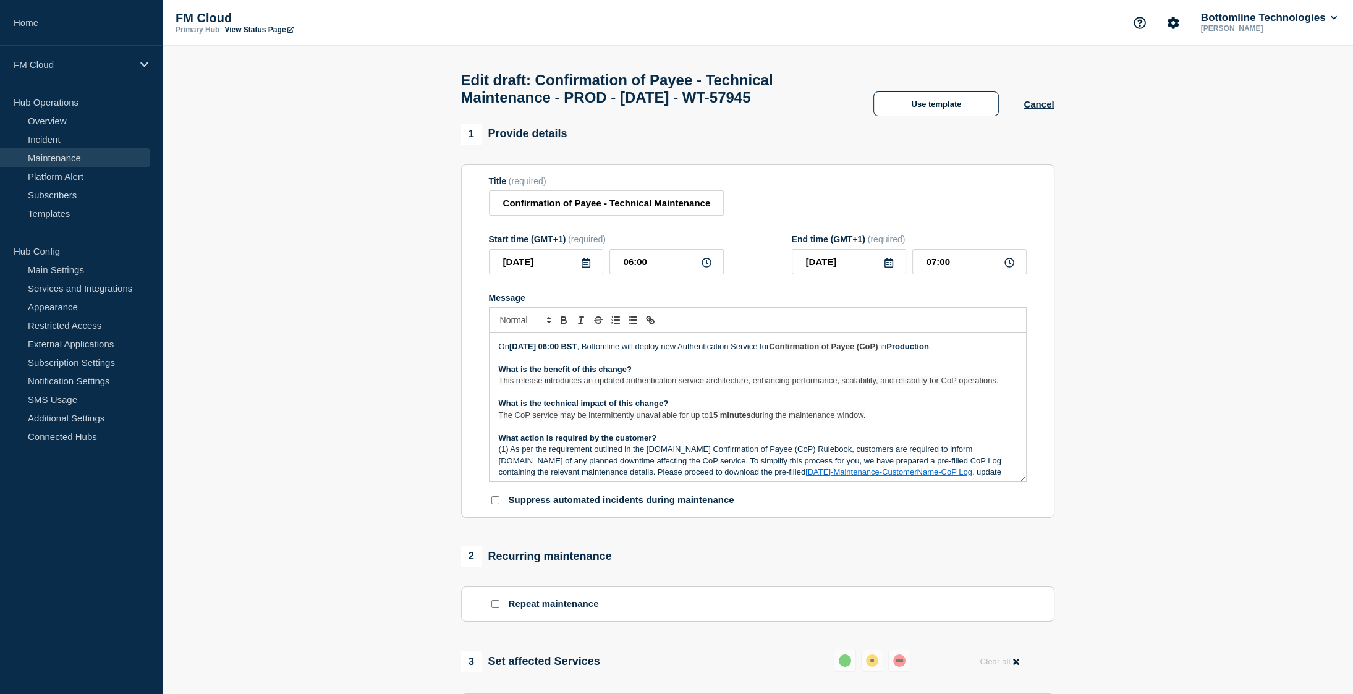
scroll to position [62, 0]
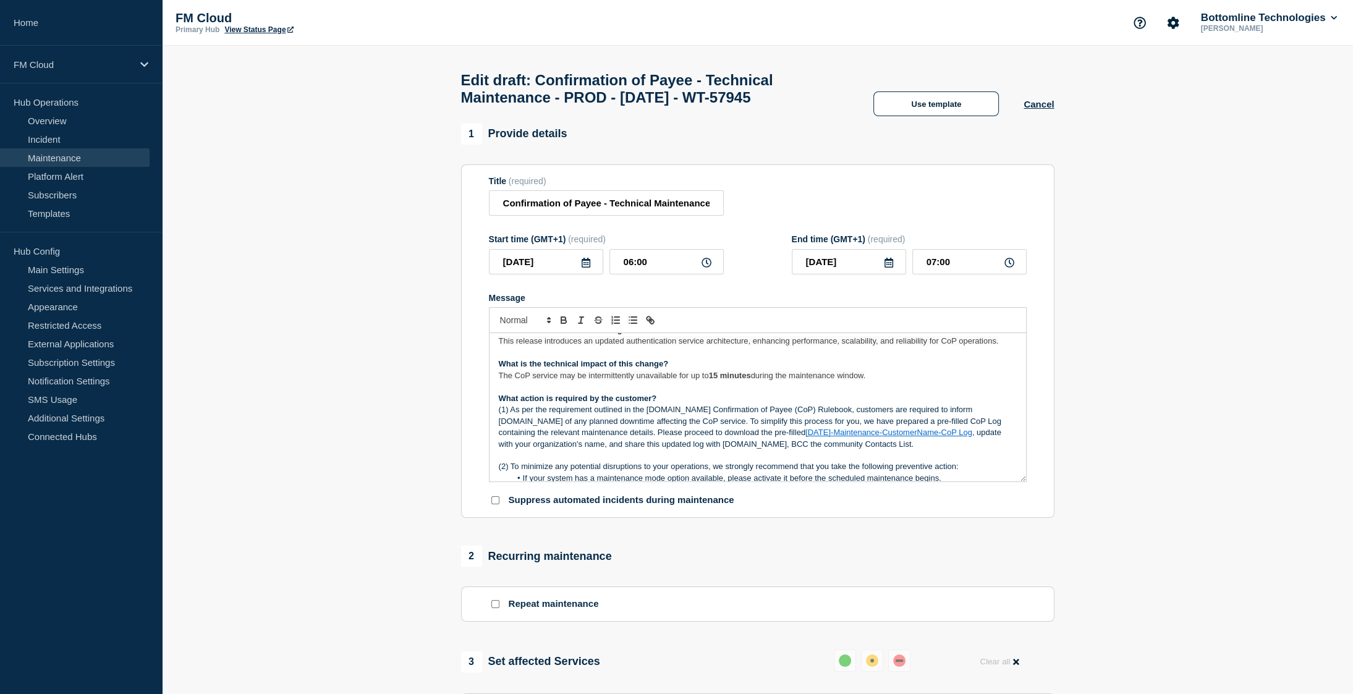
click at [513, 420] on p "(1) As per the requirement outlined in the Pay.UK Confirmation of Payee (CoP) R…" at bounding box center [758, 427] width 518 height 46
drag, startPoint x: 513, startPoint y: 420, endPoint x: 807, endPoint y: 417, distance: 294.3
click at [807, 417] on p "(1) As per the requirement outlined in the Pay.UK Confirmation of Payee (CoP) R…" at bounding box center [758, 427] width 518 height 46
click at [922, 422] on p "(1) In accordance with the Pay.UK CoP Rulebook , customers are required to info…" at bounding box center [758, 427] width 518 height 46
click at [532, 430] on p "(1) In accordance with the Pay.UK CoP Rulebook , customers are required to info…" at bounding box center [758, 427] width 518 height 46
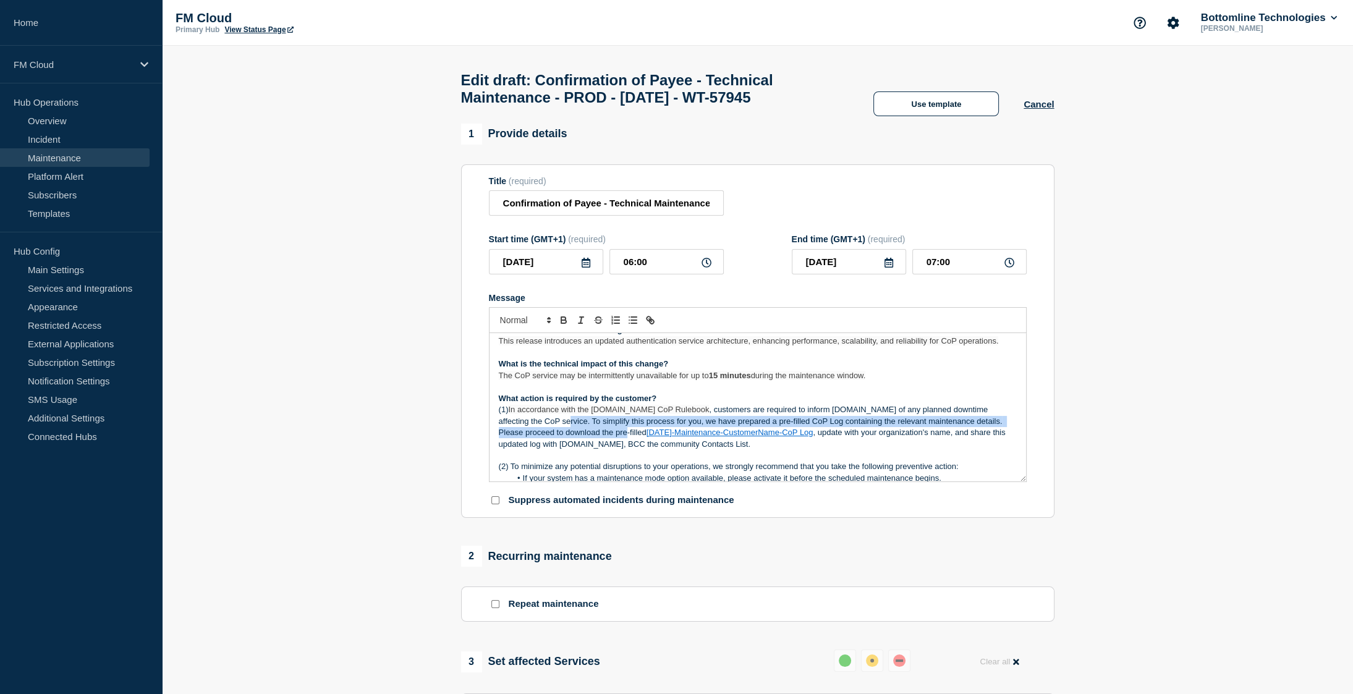
drag, startPoint x: 532, startPoint y: 430, endPoint x: 566, endPoint y: 443, distance: 36.8
click at [566, 443] on p "(1) In accordance with the Pay.UK CoP Rulebook , customers are required to info…" at bounding box center [758, 427] width 518 height 46
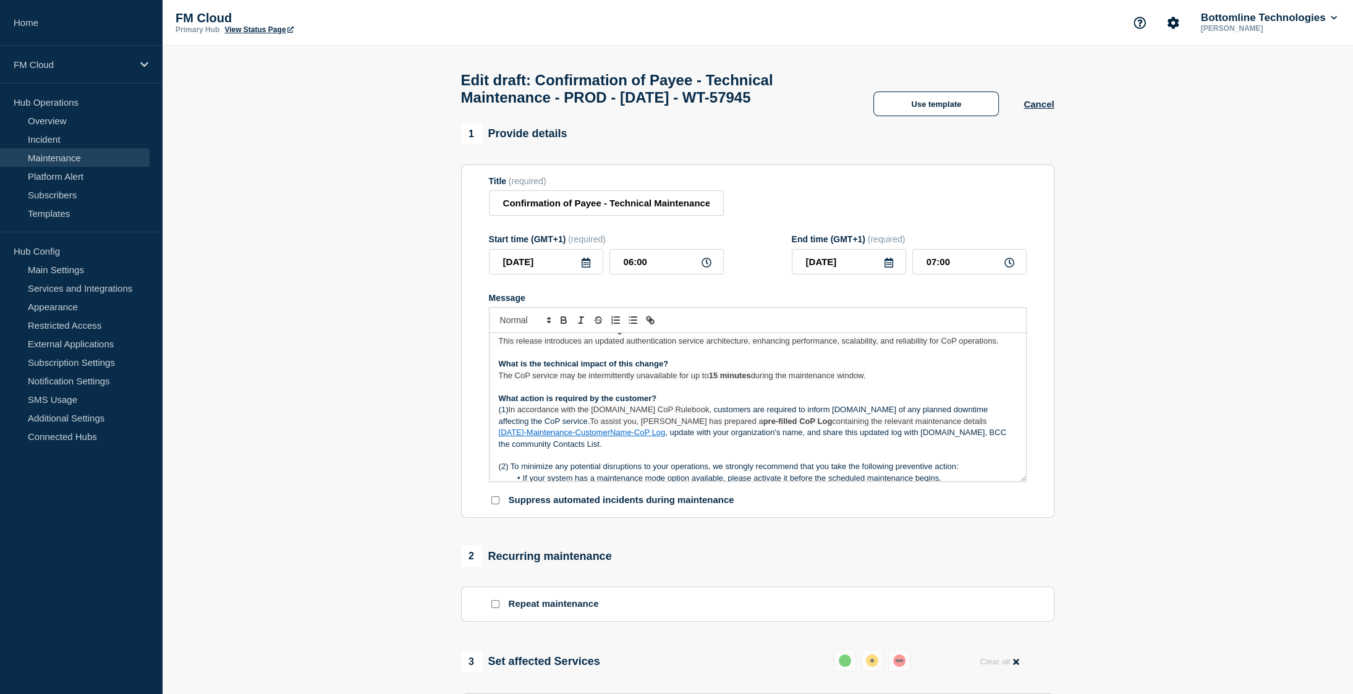
click at [666, 428] on link "2025-09-04-Maintenance-CustomerName-CoP Log" at bounding box center [582, 432] width 167 height 9
click at [595, 441] on p "(1) In accordance with the Pay.UK CoP Rulebook , customers are required to info…" at bounding box center [758, 427] width 518 height 46
click at [569, 437] on link "2025-09-04-Maintenance-CustomerName-CoP Log" at bounding box center [582, 432] width 167 height 9
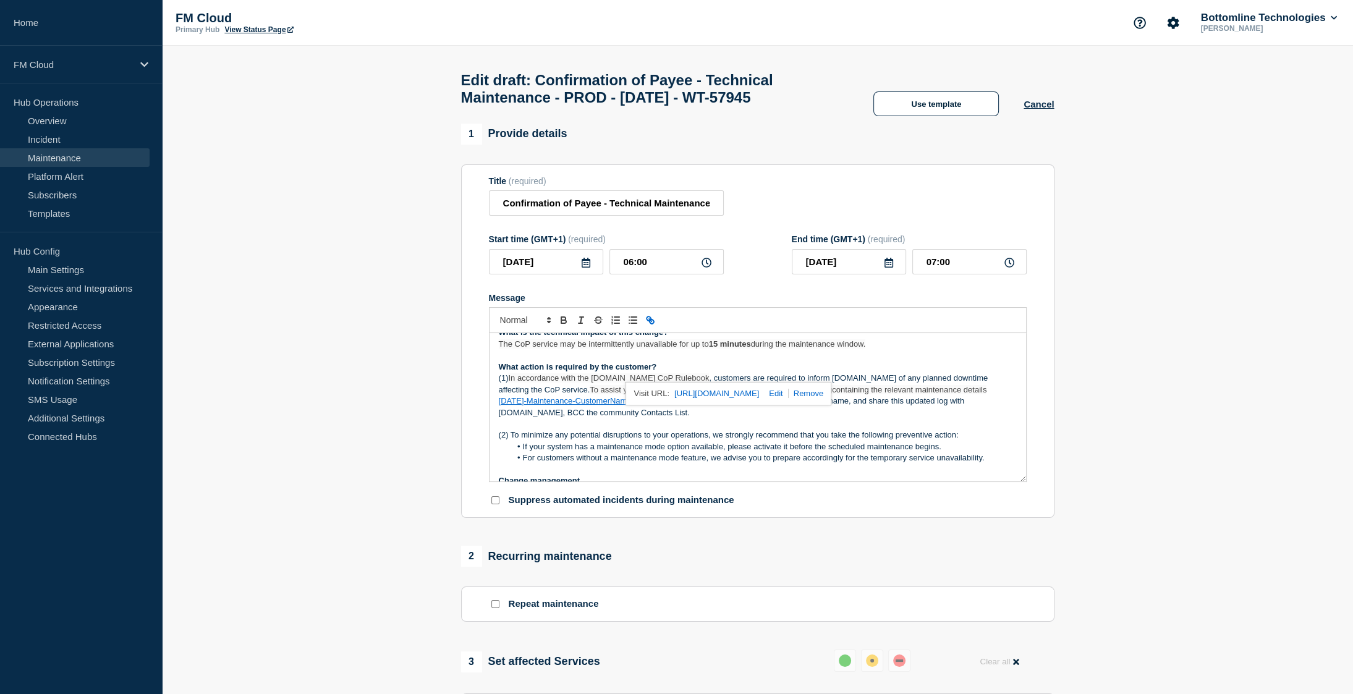
scroll to position [124, 0]
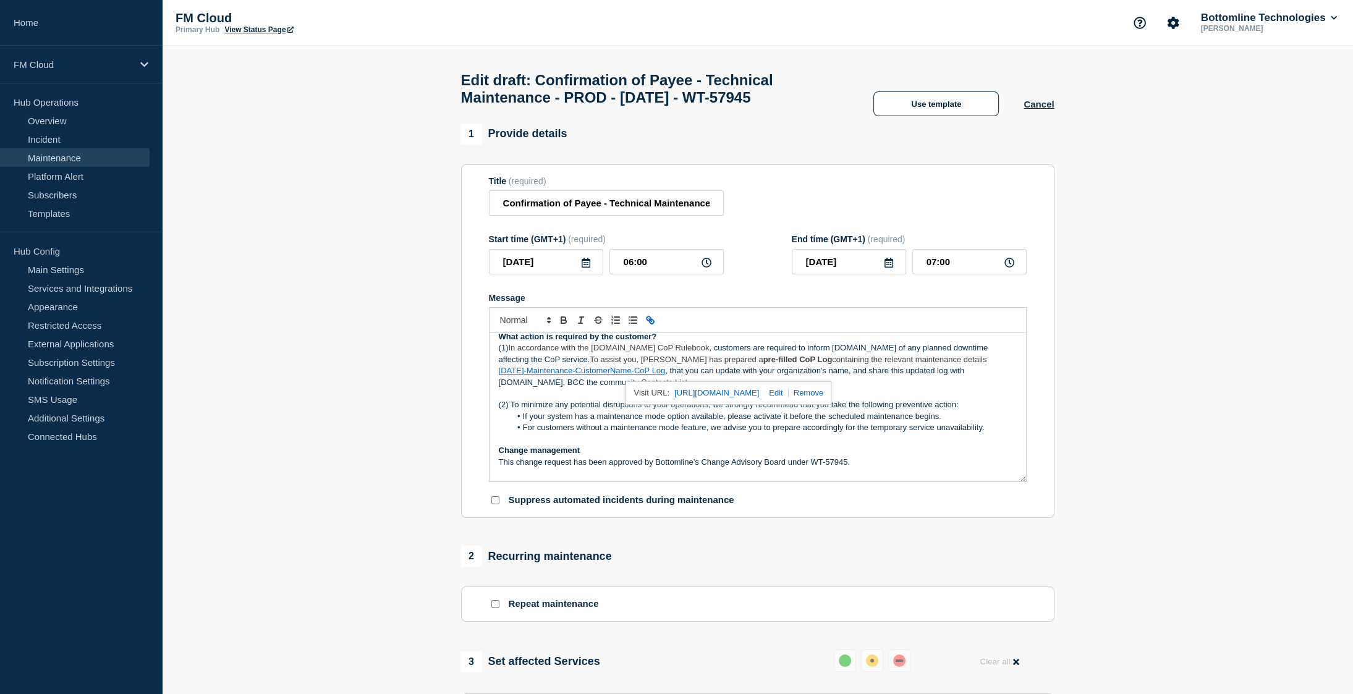
click at [639, 466] on p "This change request has been approved by Bottomline’s Change Advisory Board und…" at bounding box center [758, 462] width 518 height 11
click at [613, 411] on p "(2) To minimize any potential disruptions to your operations, we strongly recom…" at bounding box center [758, 404] width 518 height 11
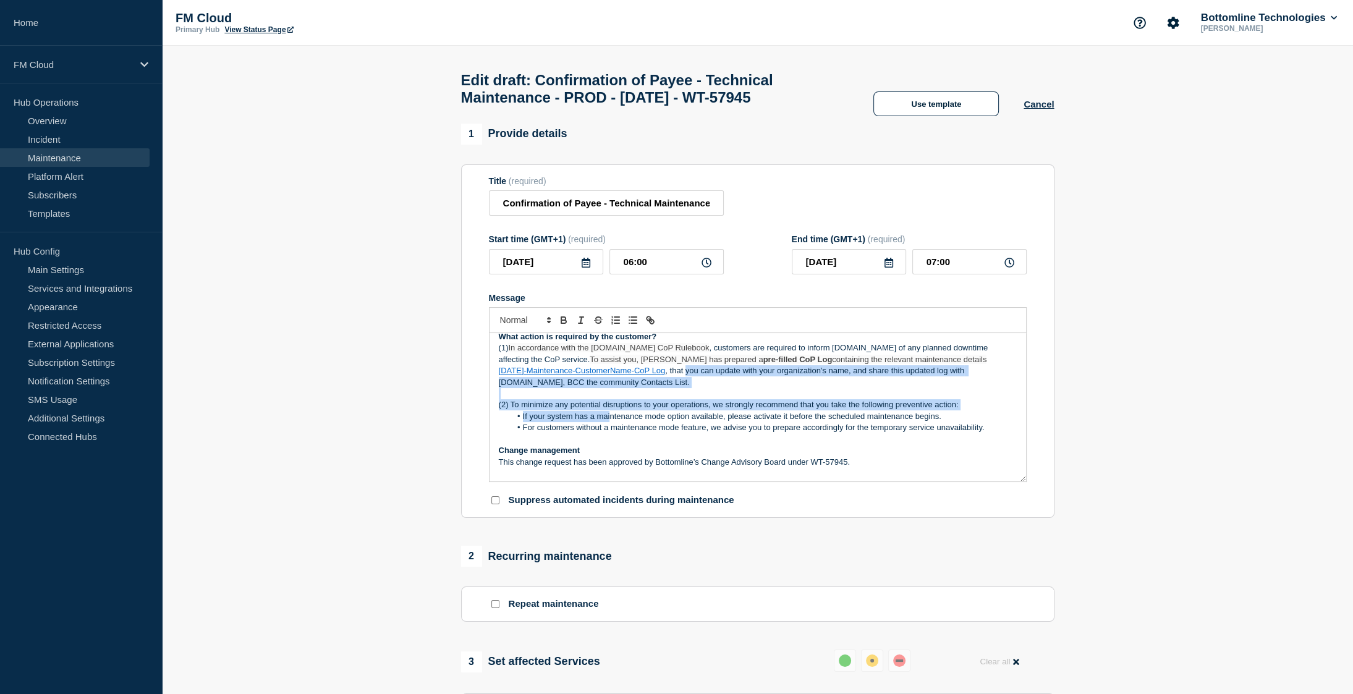
drag, startPoint x: 610, startPoint y: 428, endPoint x: 605, endPoint y: 392, distance: 36.9
click at [605, 393] on div "Maintenance Notification On September 4, 2025, at 06:00 BST , Bottomline will d…" at bounding box center [758, 407] width 537 height 148
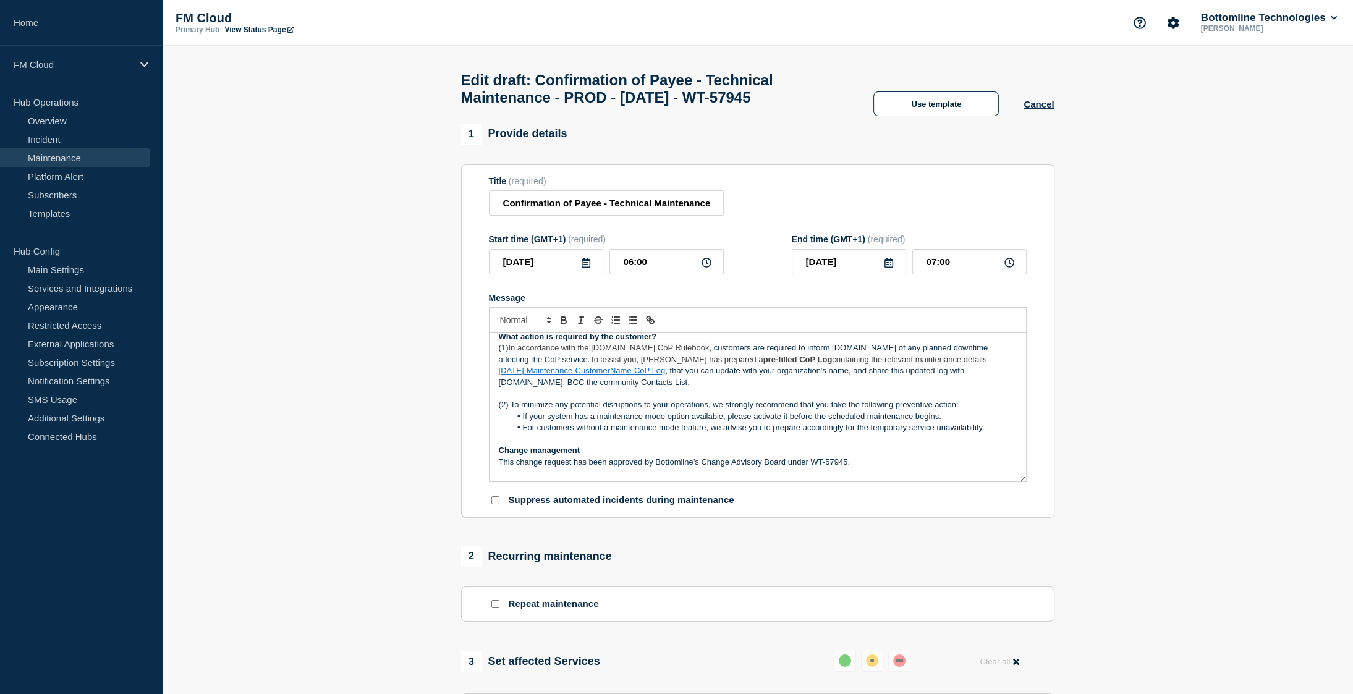
click at [643, 422] on li "If your system has a maintenance mode option available, please activate it befo…" at bounding box center [764, 416] width 506 height 11
click at [737, 411] on p "(2) To minimize any potential disruptions to your operations, we strongly recom…" at bounding box center [758, 404] width 518 height 11
click at [781, 411] on p "(2) To minimize any potential disruptions to your operations, we recommend that…" at bounding box center [758, 404] width 518 height 11
drag, startPoint x: 781, startPoint y: 412, endPoint x: 792, endPoint y: 412, distance: 10.5
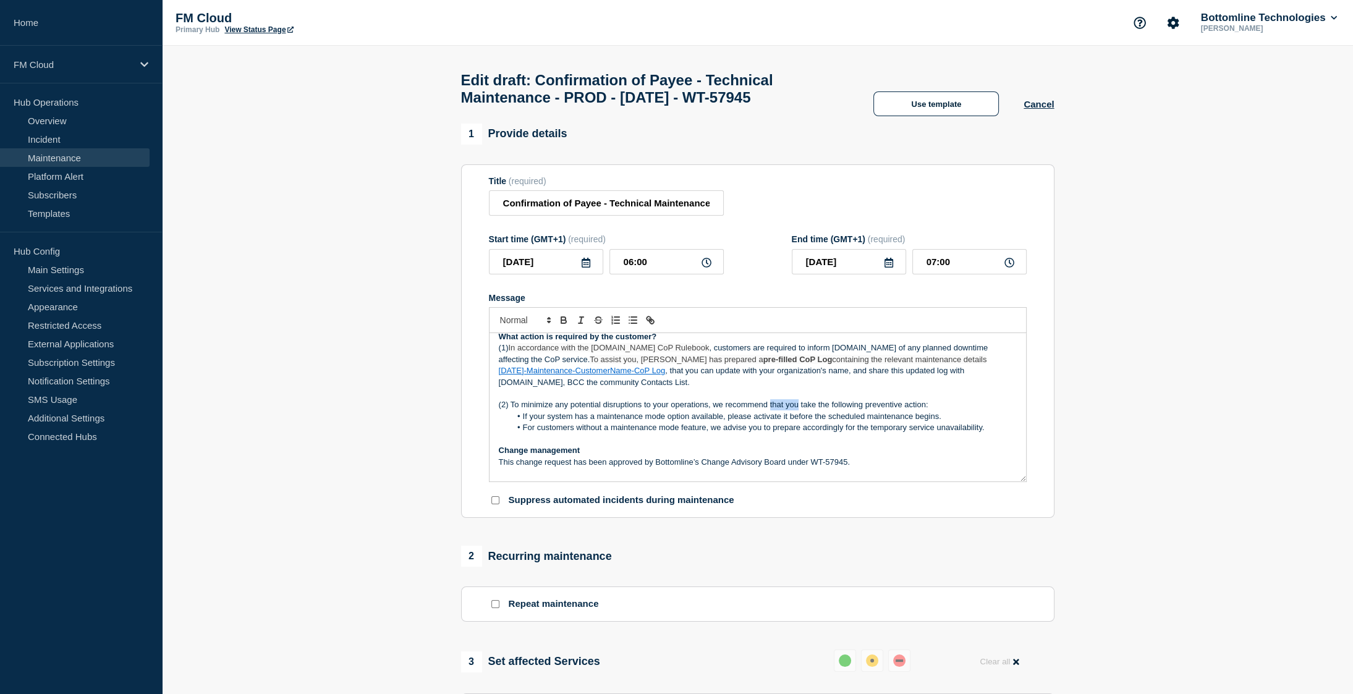
click at [792, 411] on p "(2) To minimize any potential disruptions to your operations, we recommend that…" at bounding box center [758, 404] width 518 height 11
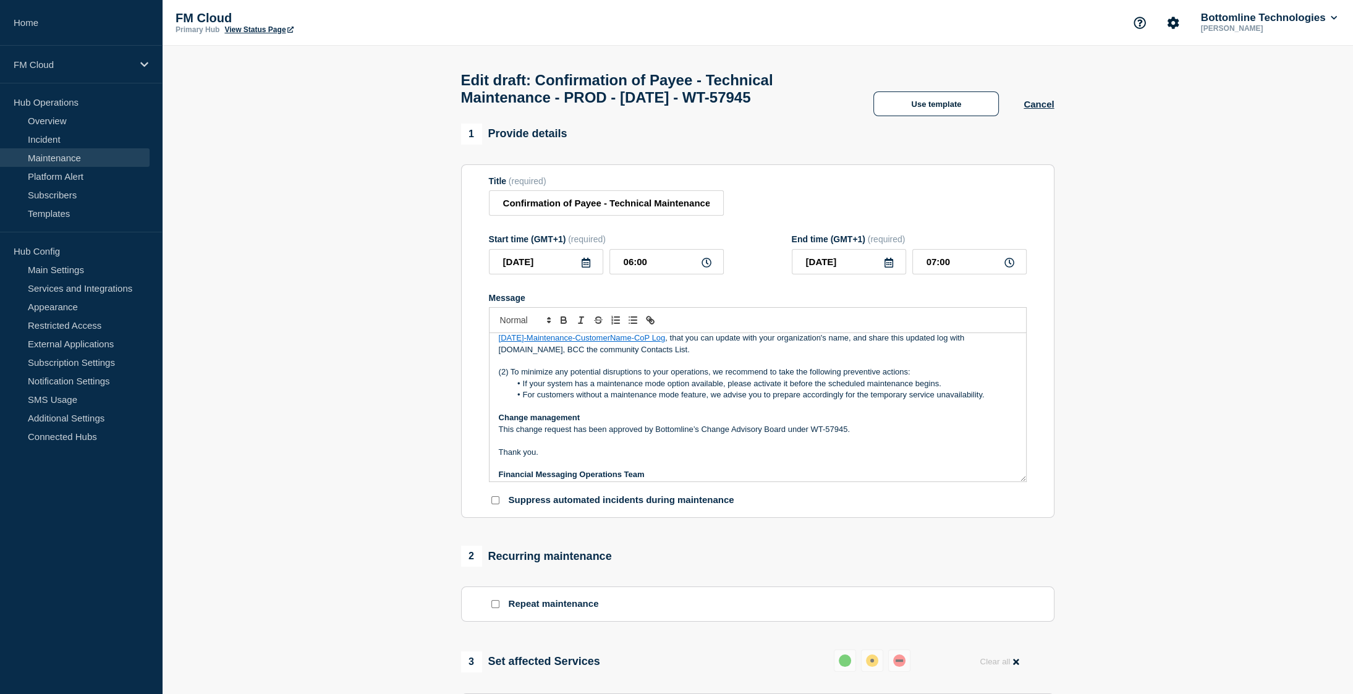
scroll to position [174, 0]
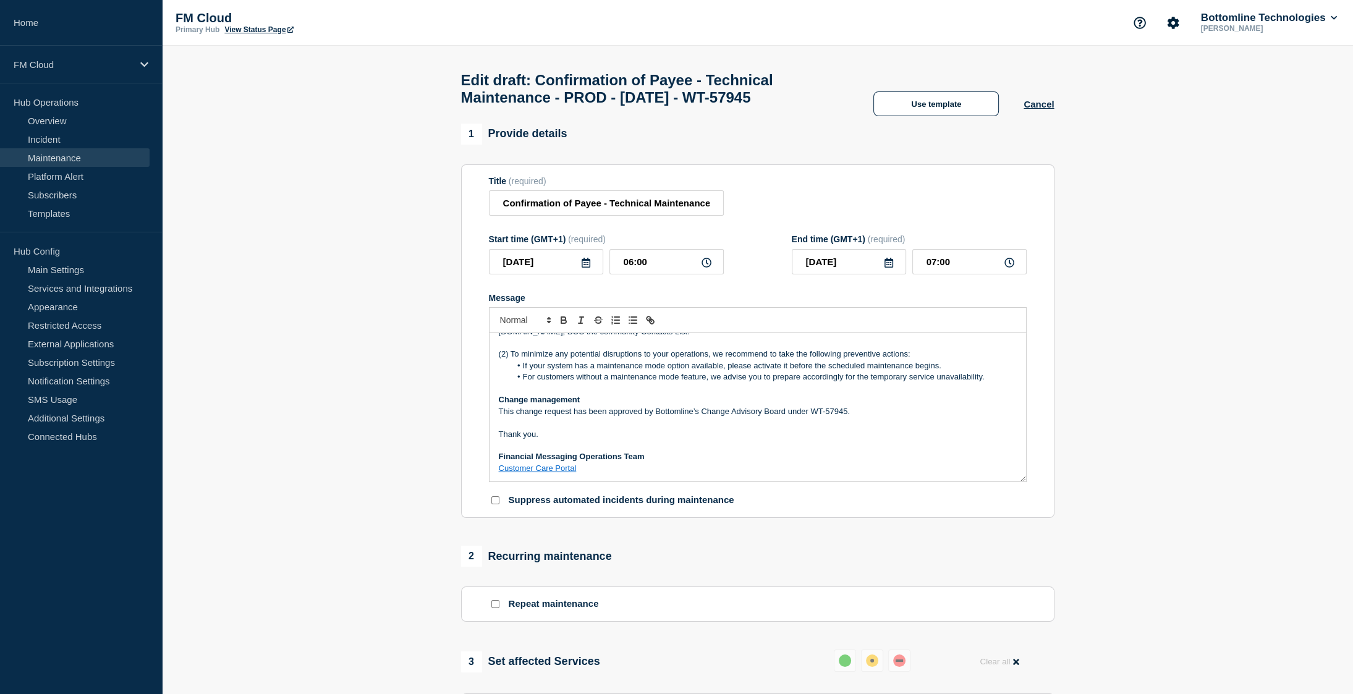
click at [672, 462] on p "Financial Messaging Operations Team" at bounding box center [758, 456] width 518 height 11
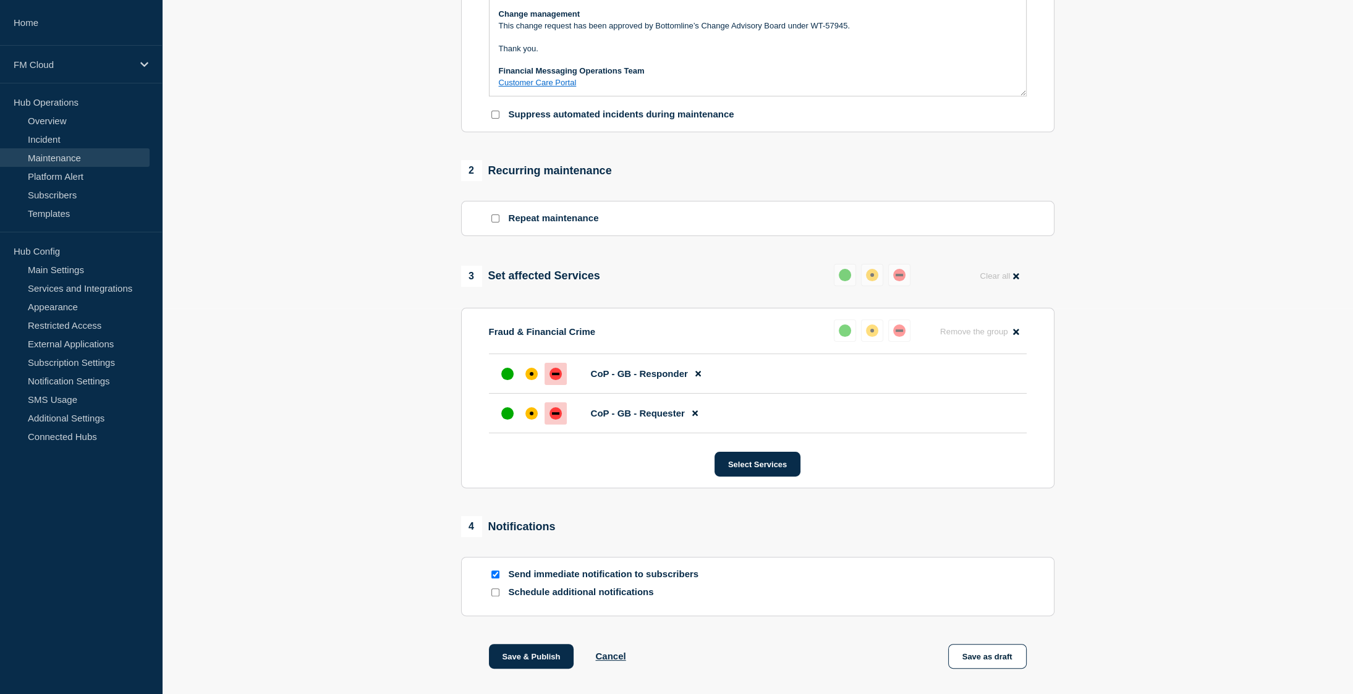
scroll to position [451, 0]
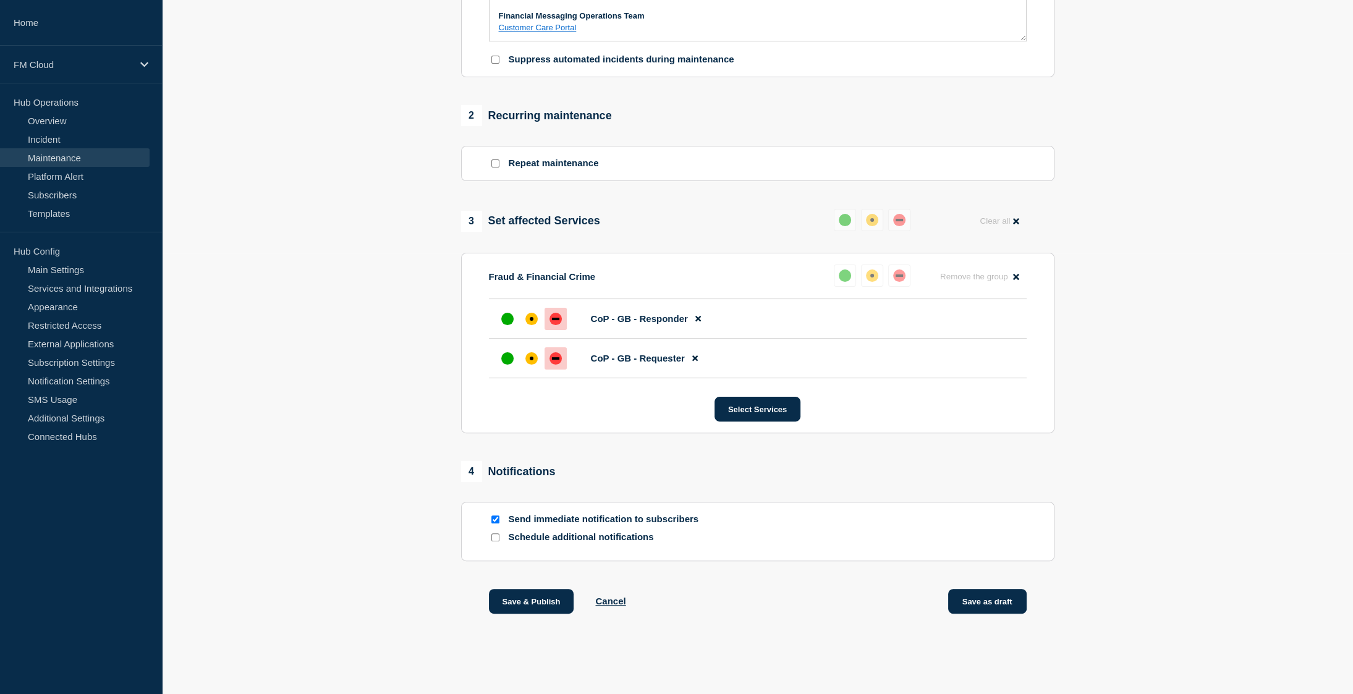
click at [990, 604] on button "Save as draft" at bounding box center [987, 601] width 79 height 25
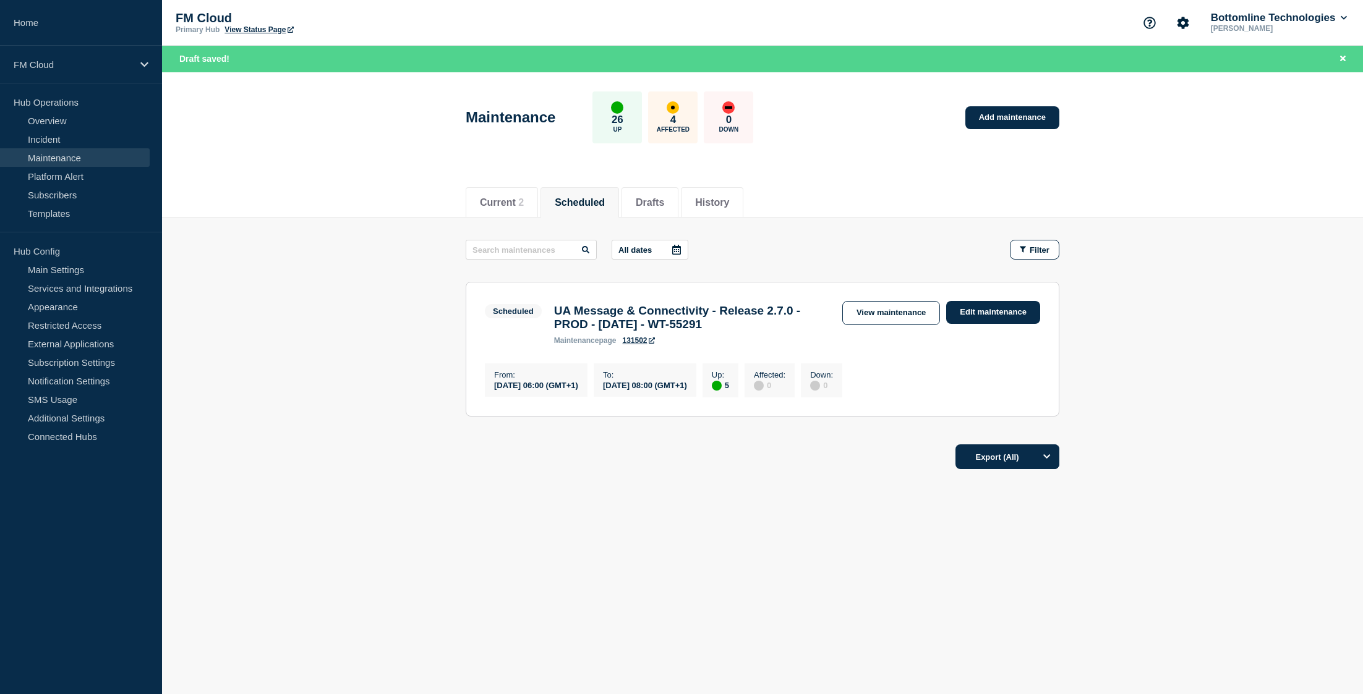
click at [1240, 255] on main "All dates Filter Scheduled 5 Up UA Message & Connectivity - Release 2.7.0 - PRO…" at bounding box center [762, 327] width 1201 height 218
